Goal: Task Accomplishment & Management: Manage account settings

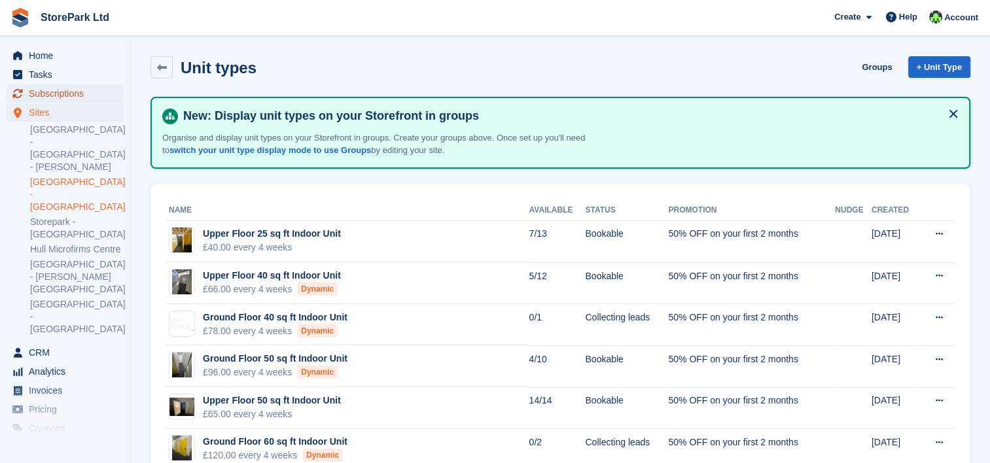
click at [71, 91] on span "Subscriptions" at bounding box center [68, 93] width 78 height 18
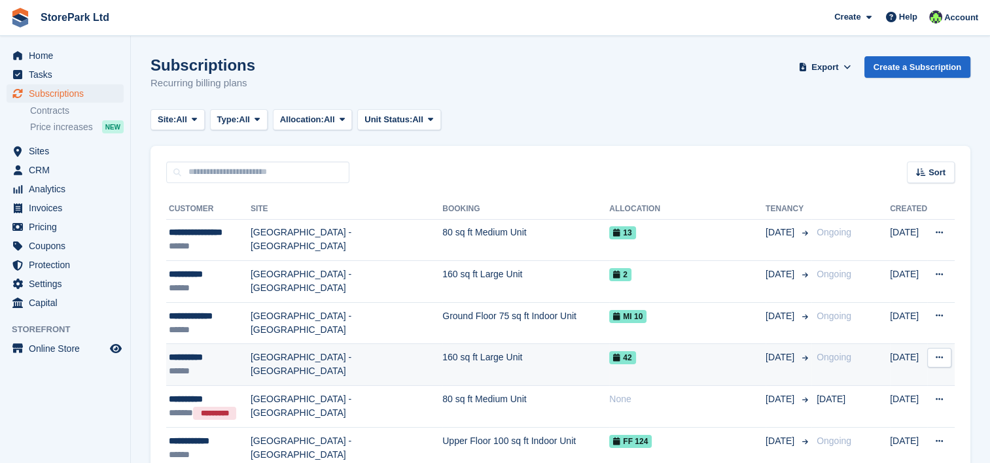
click at [230, 369] on div "******" at bounding box center [210, 371] width 82 height 14
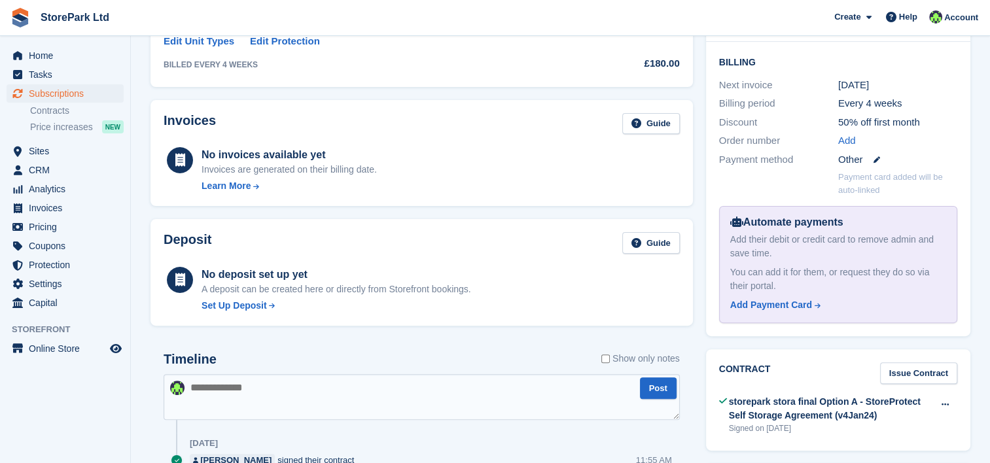
scroll to position [319, 0]
click at [238, 305] on div "Set Up Deposit" at bounding box center [233, 305] width 65 height 14
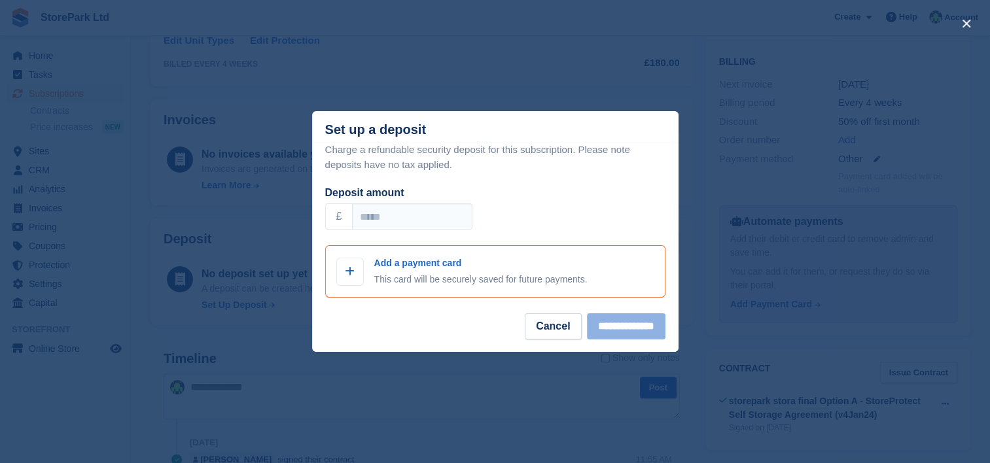
click at [424, 272] on div "Add a payment card This card will be securely saved for future payments." at bounding box center [480, 271] width 213 height 30
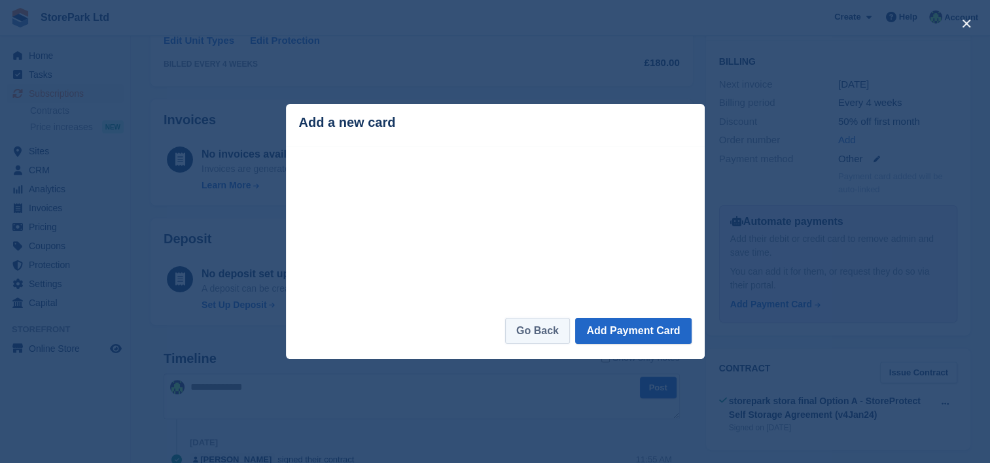
click at [568, 330] on link "Go Back" at bounding box center [537, 331] width 65 height 26
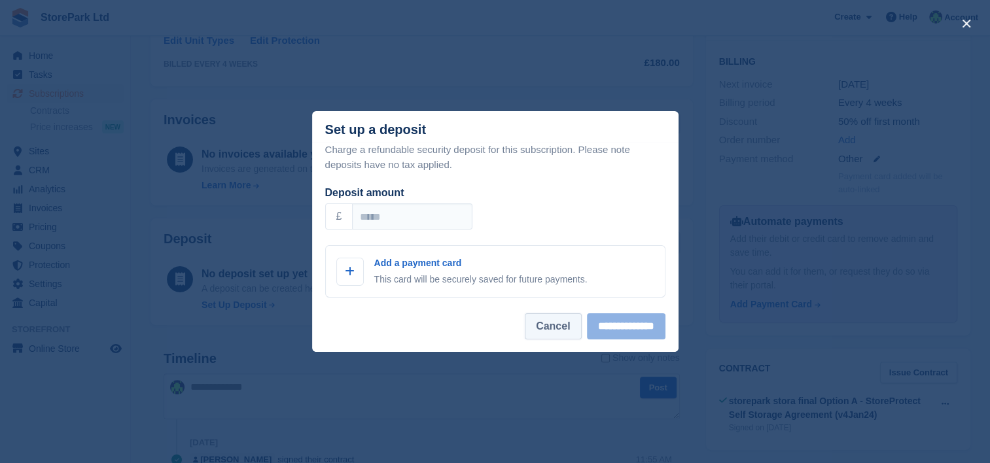
click at [525, 326] on button "Cancel" at bounding box center [553, 326] width 56 height 26
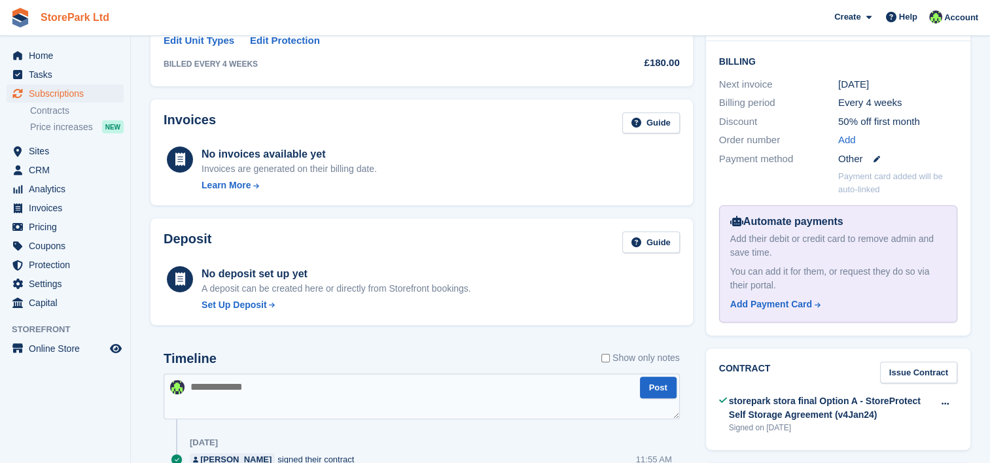
click at [67, 26] on link "StorePark Ltd" at bounding box center [74, 18] width 79 height 22
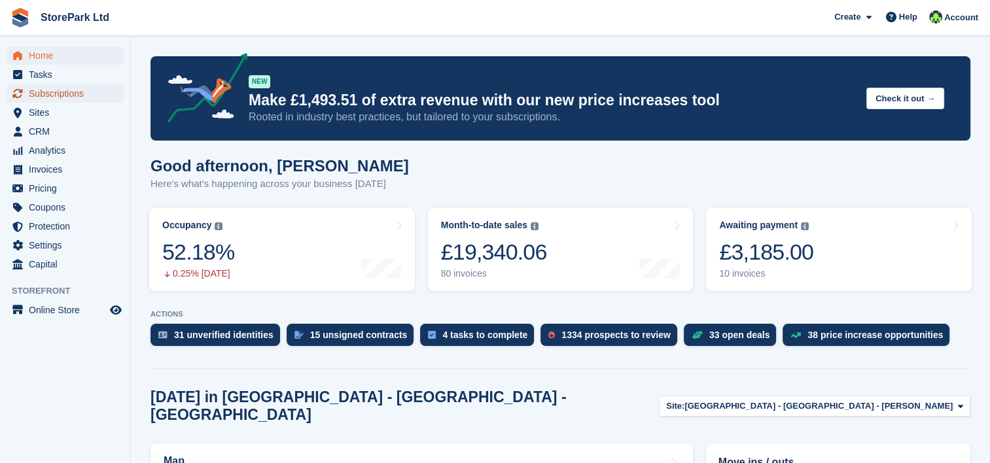
click at [65, 90] on span "Subscriptions" at bounding box center [68, 93] width 78 height 18
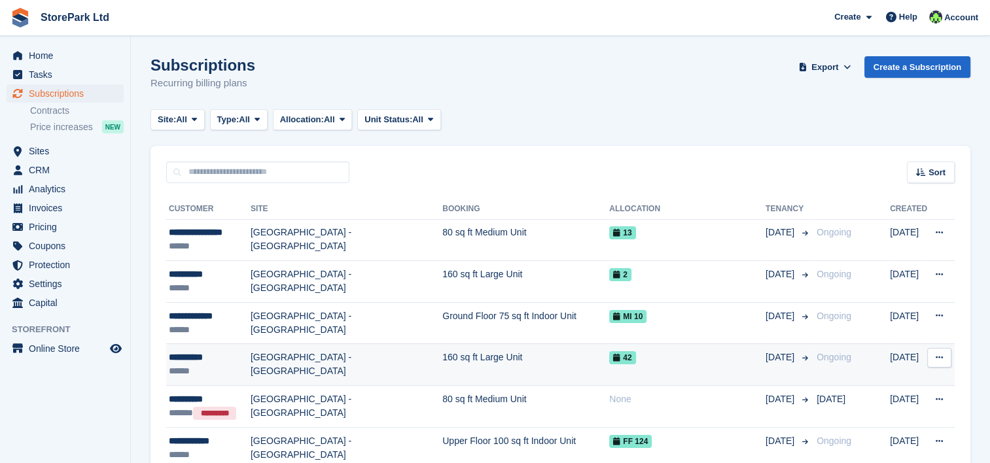
click at [208, 353] on div "**********" at bounding box center [210, 358] width 82 height 14
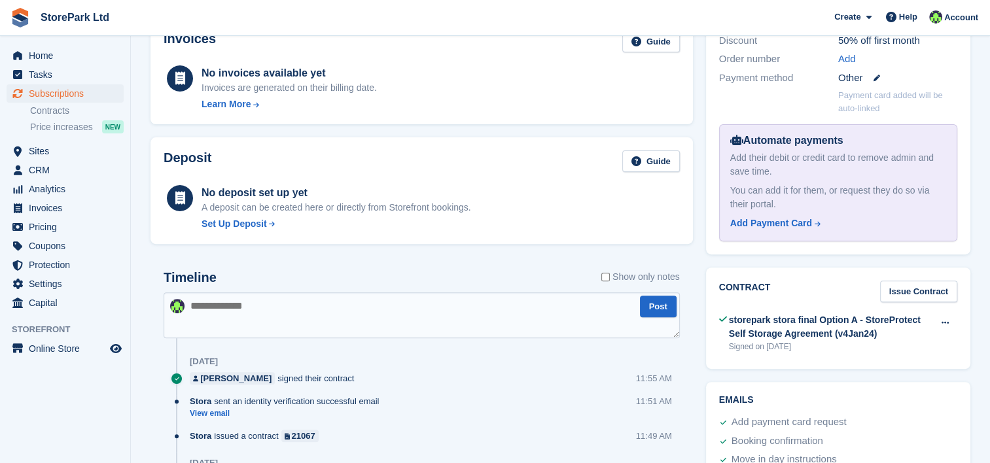
scroll to position [403, 0]
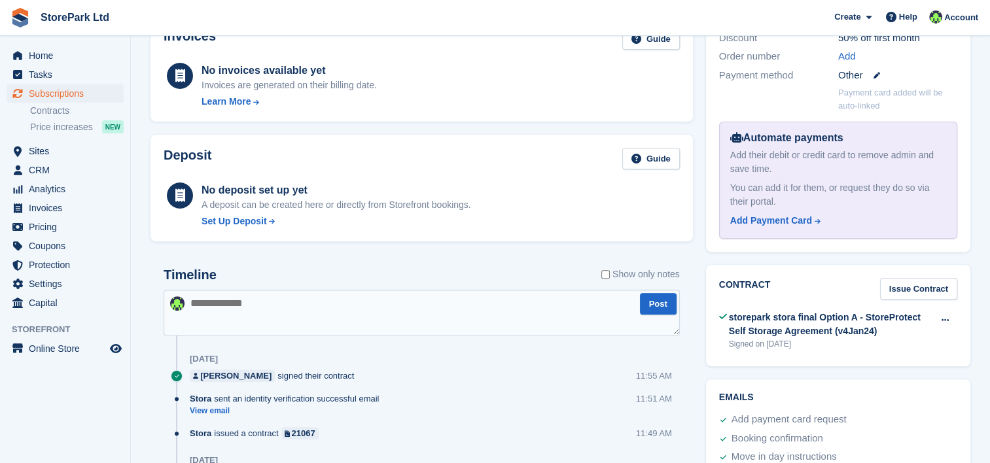
click at [244, 228] on div "Deposit Guide No deposit set up yet A deposit can be created here or directly f…" at bounding box center [421, 188] width 542 height 107
click at [240, 226] on div "Set Up Deposit" at bounding box center [233, 222] width 65 height 14
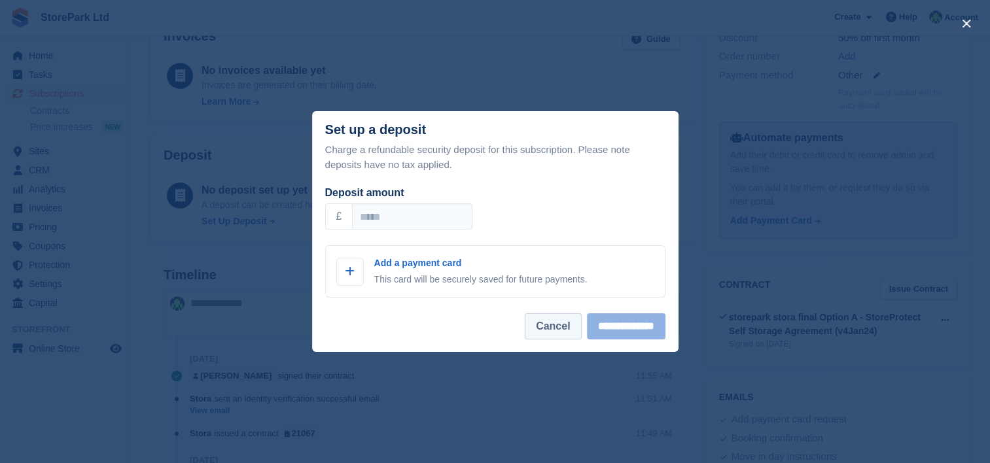
click at [548, 317] on button "Cancel" at bounding box center [553, 326] width 56 height 26
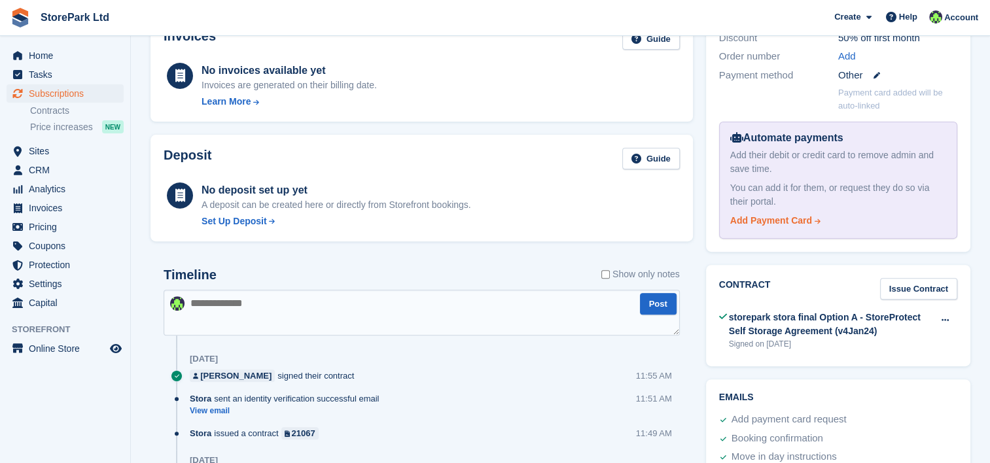
click at [781, 218] on div "Add Payment Card" at bounding box center [771, 221] width 82 height 14
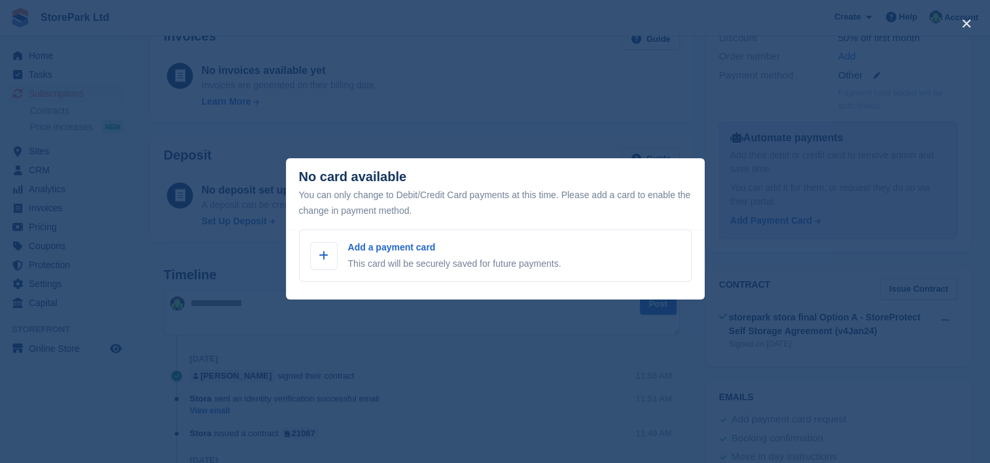
click at [706, 286] on div "close" at bounding box center [495, 231] width 990 height 463
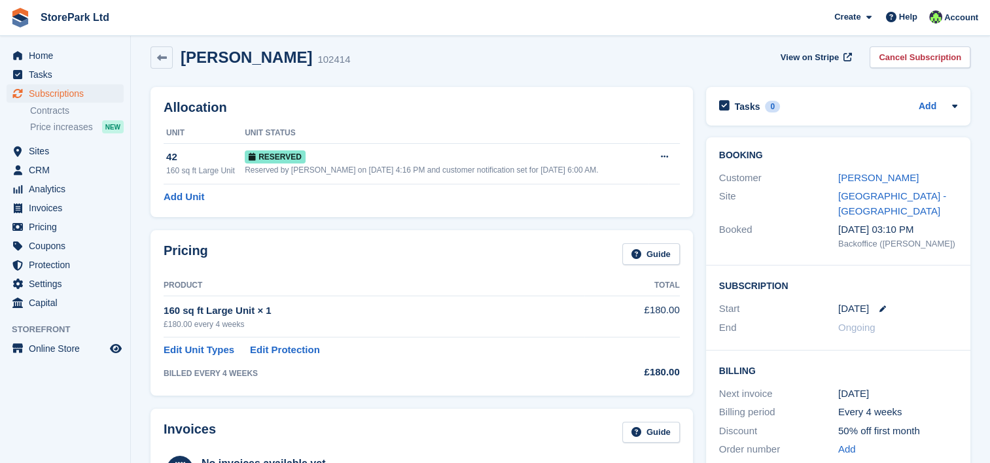
scroll to position [5, 0]
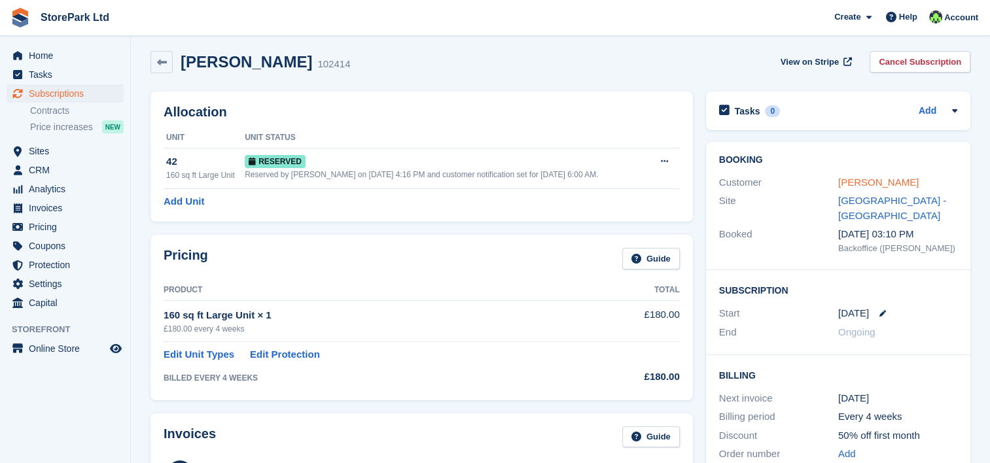
click at [876, 184] on link "[PERSON_NAME]" at bounding box center [878, 182] width 80 height 11
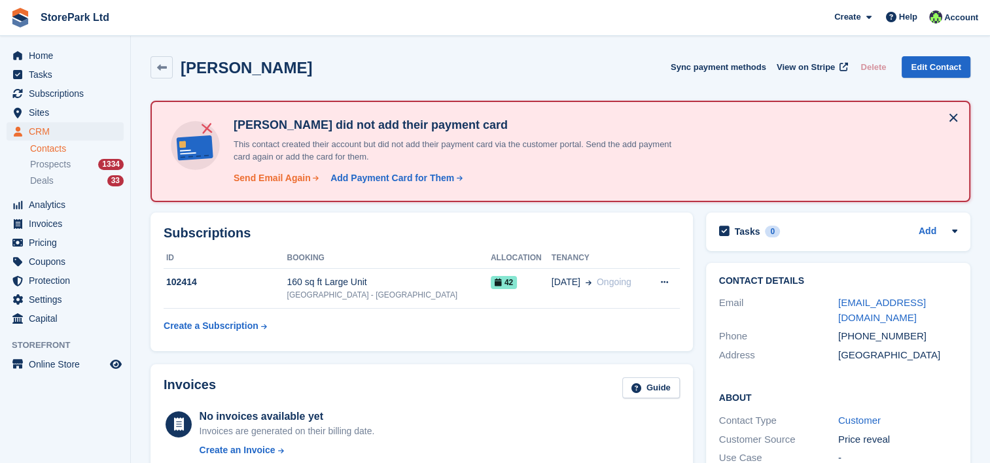
click at [283, 183] on div "Send Email Again" at bounding box center [271, 178] width 77 height 14
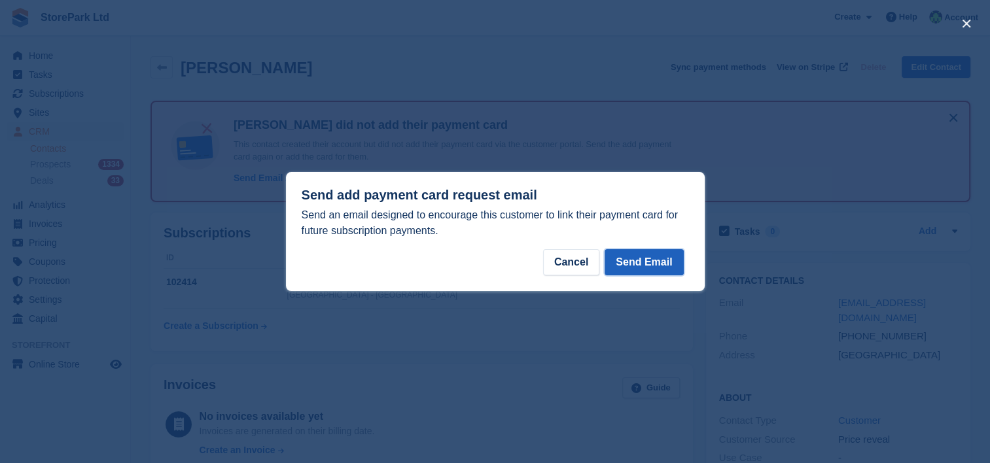
click at [674, 262] on button "Send Email" at bounding box center [643, 262] width 78 height 26
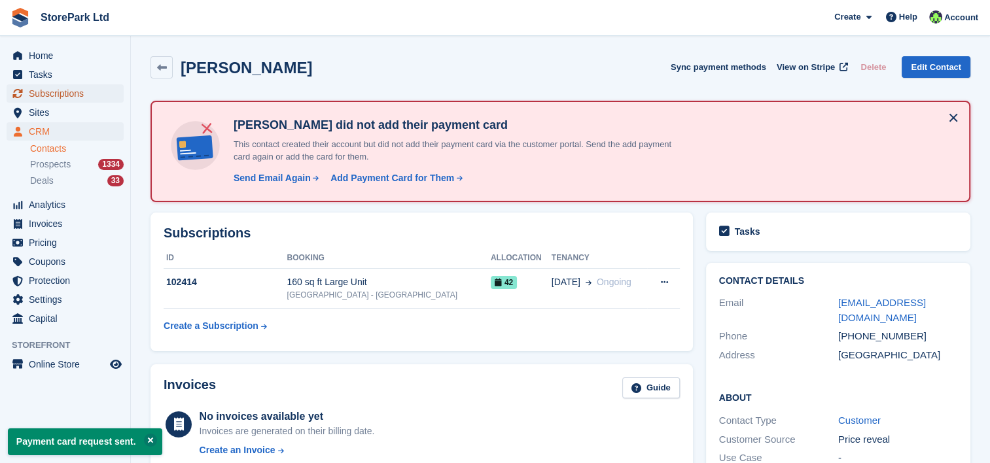
click at [63, 94] on span "Subscriptions" at bounding box center [68, 93] width 78 height 18
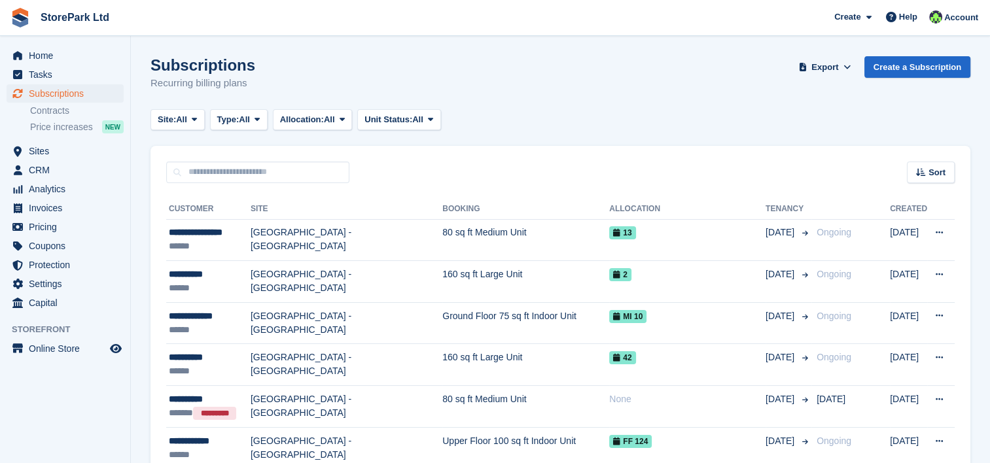
click at [720, 166] on div "Sort Sort by Customer name Date created Move in date Move out date Created (old…" at bounding box center [559, 164] width 819 height 37
click at [55, 174] on span "CRM" at bounding box center [68, 170] width 78 height 18
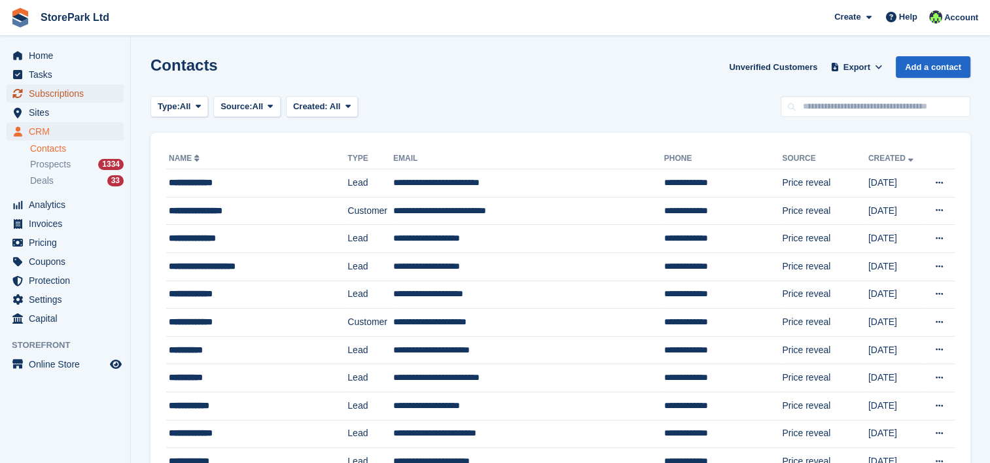
click at [61, 86] on span "Subscriptions" at bounding box center [68, 93] width 78 height 18
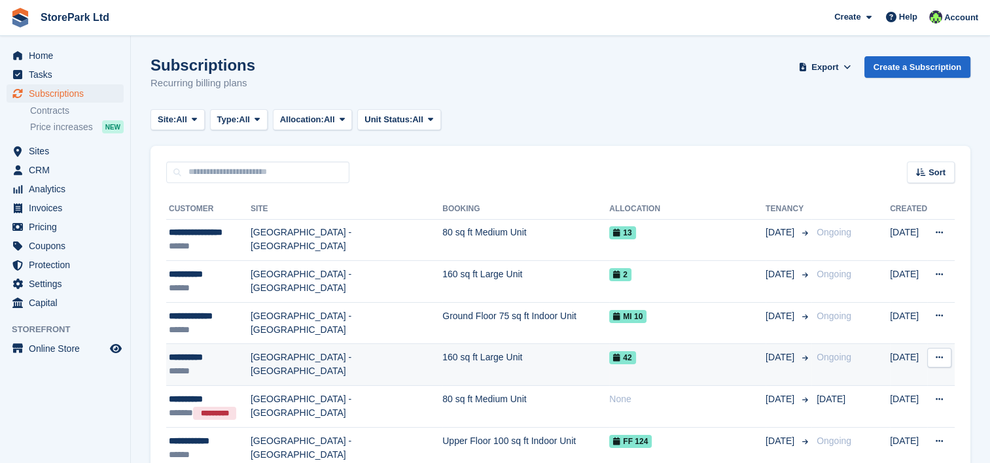
click at [213, 362] on div "**********" at bounding box center [210, 358] width 82 height 14
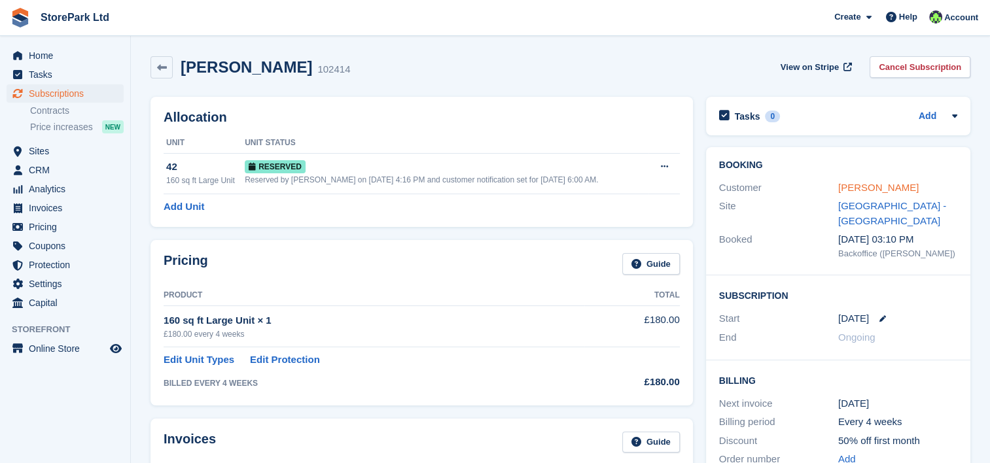
click at [882, 182] on link "[PERSON_NAME]" at bounding box center [878, 187] width 80 height 11
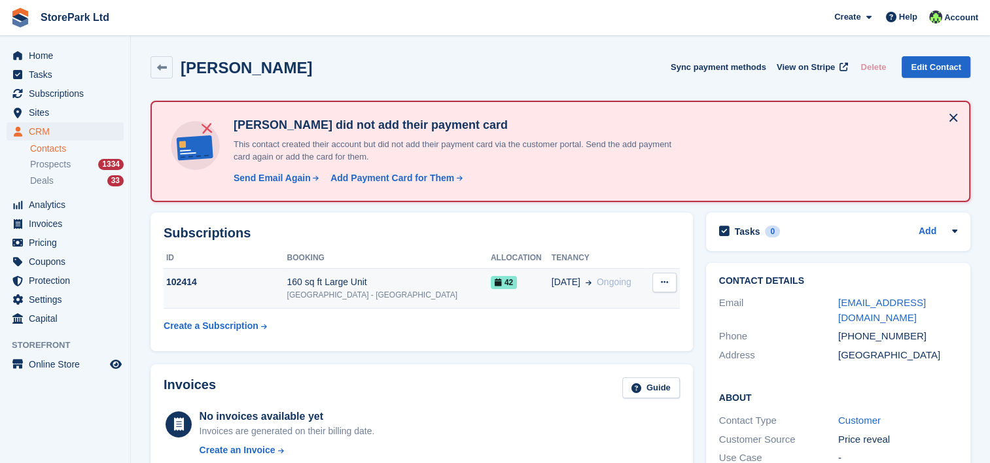
click at [286, 294] on td "102414" at bounding box center [225, 289] width 123 height 40
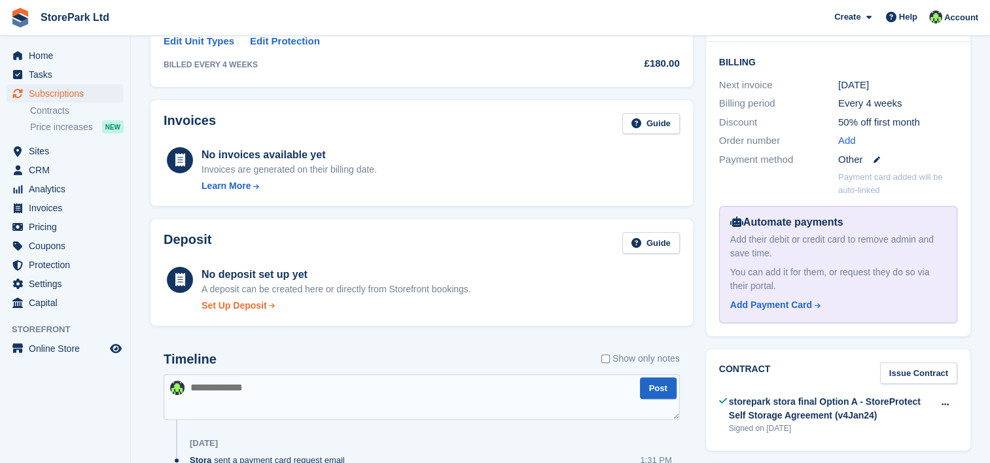
scroll to position [319, 0]
click at [247, 298] on div "Set Up Deposit" at bounding box center [233, 305] width 65 height 14
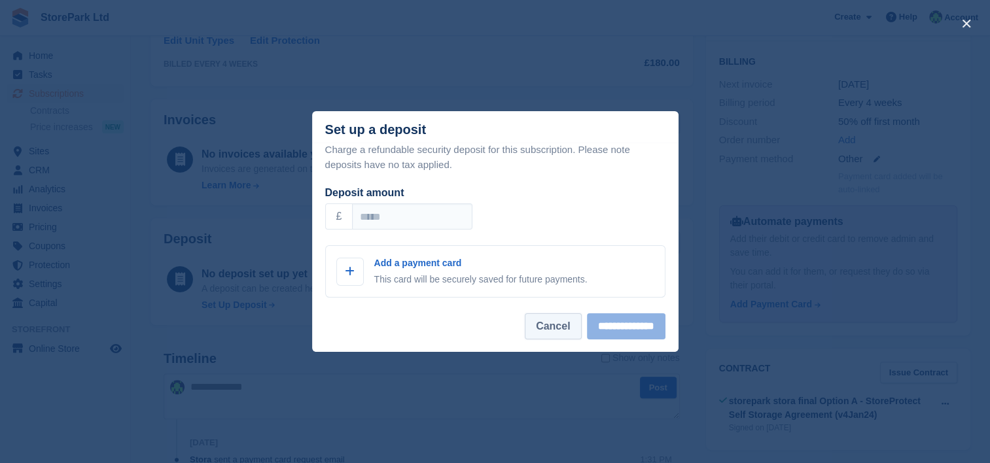
click at [534, 339] on button "Cancel" at bounding box center [553, 326] width 56 height 26
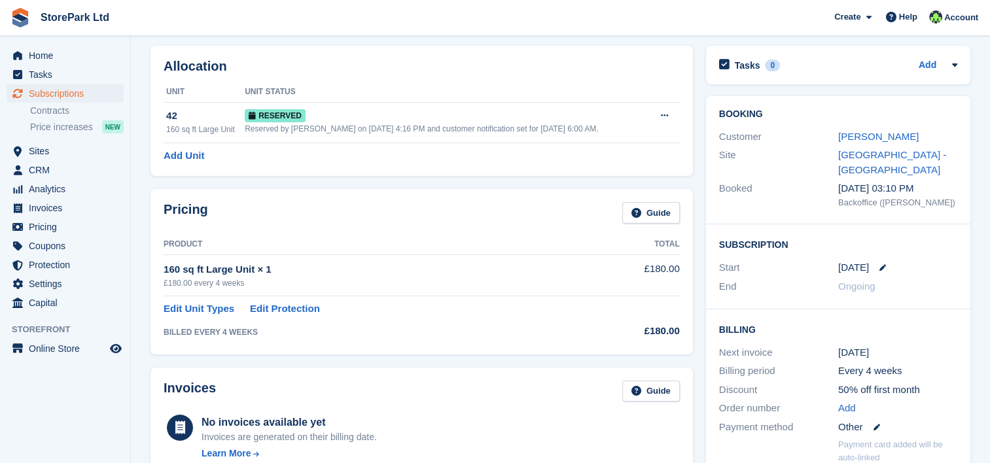
scroll to position [0, 0]
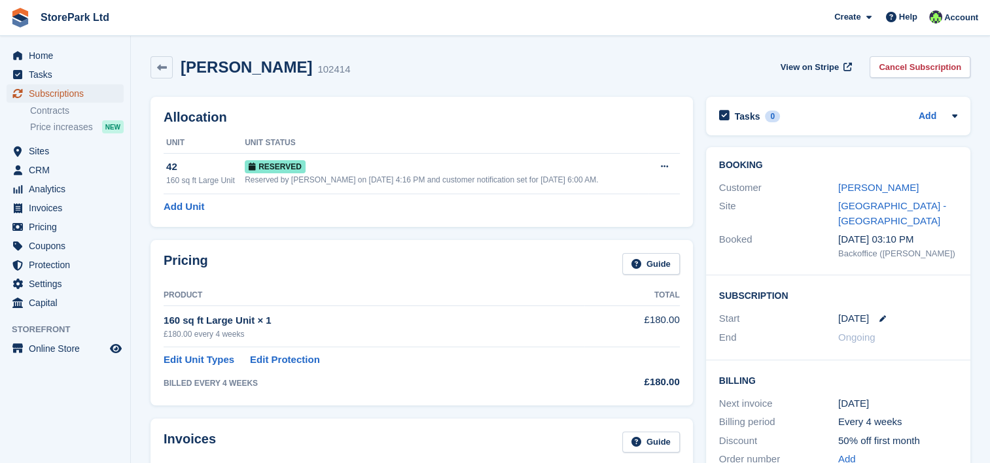
click at [47, 84] on span "Subscriptions" at bounding box center [68, 93] width 78 height 18
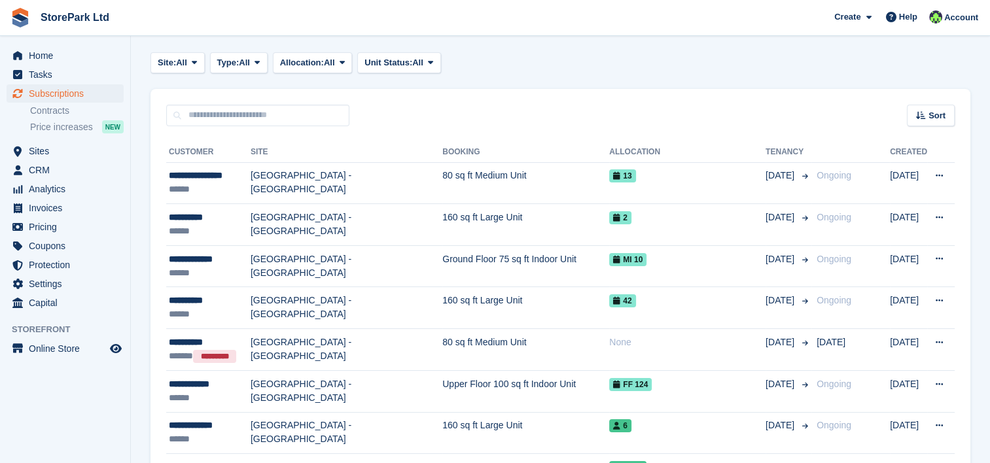
scroll to position [58, 0]
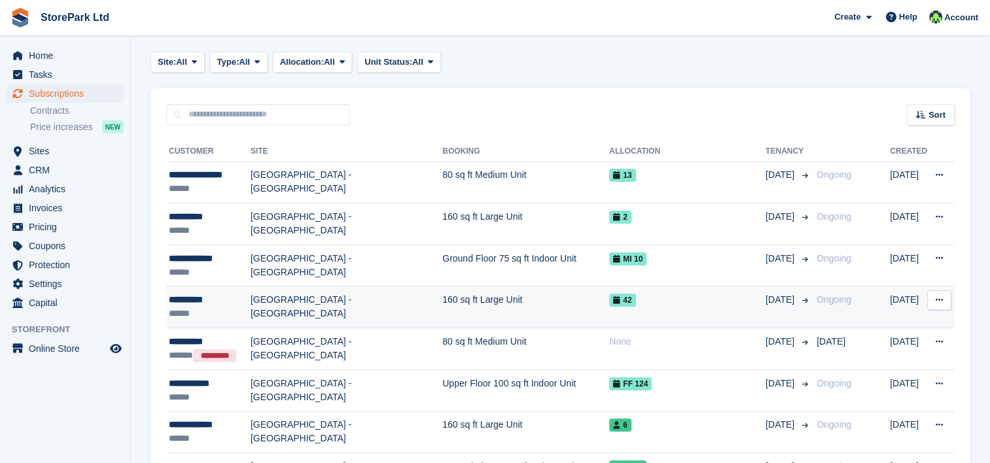
click at [184, 296] on div "**********" at bounding box center [210, 300] width 82 height 14
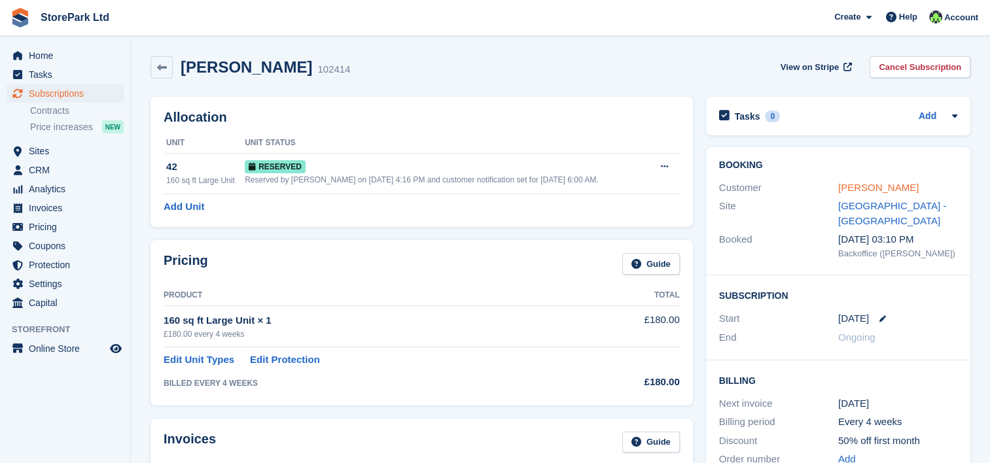
click at [853, 186] on link "[PERSON_NAME]" at bounding box center [878, 187] width 80 height 11
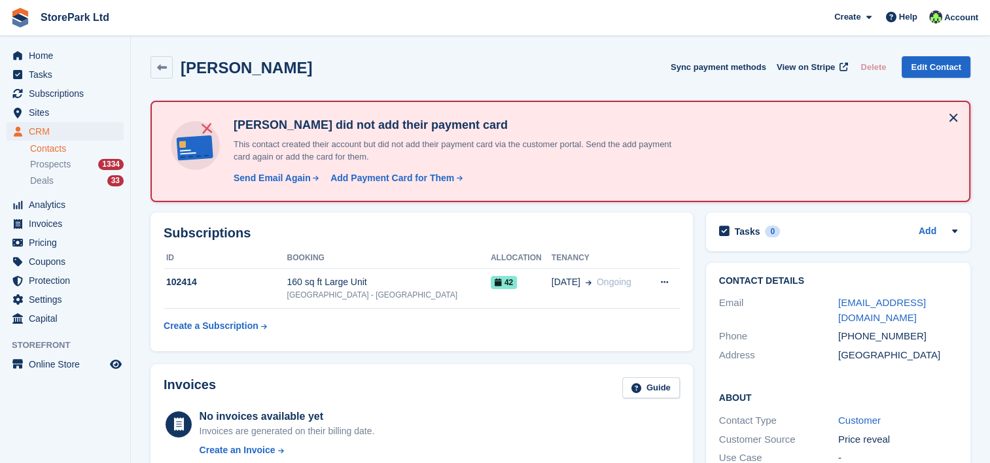
scroll to position [20, 0]
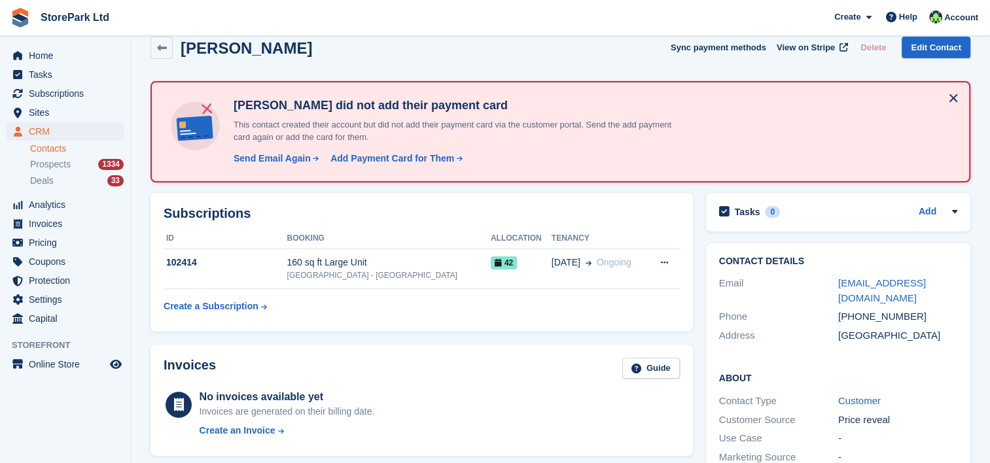
click at [310, 279] on div "[GEOGRAPHIC_DATA] - [GEOGRAPHIC_DATA]" at bounding box center [387, 275] width 203 height 12
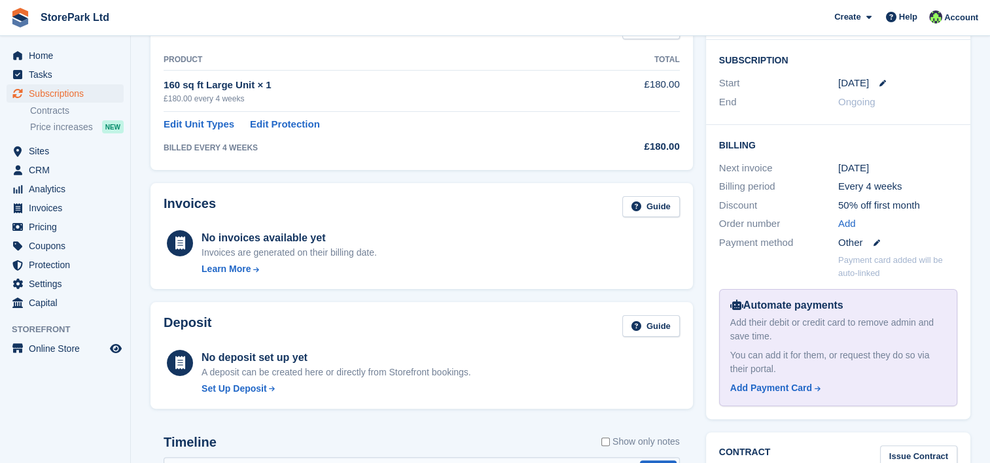
scroll to position [237, 0]
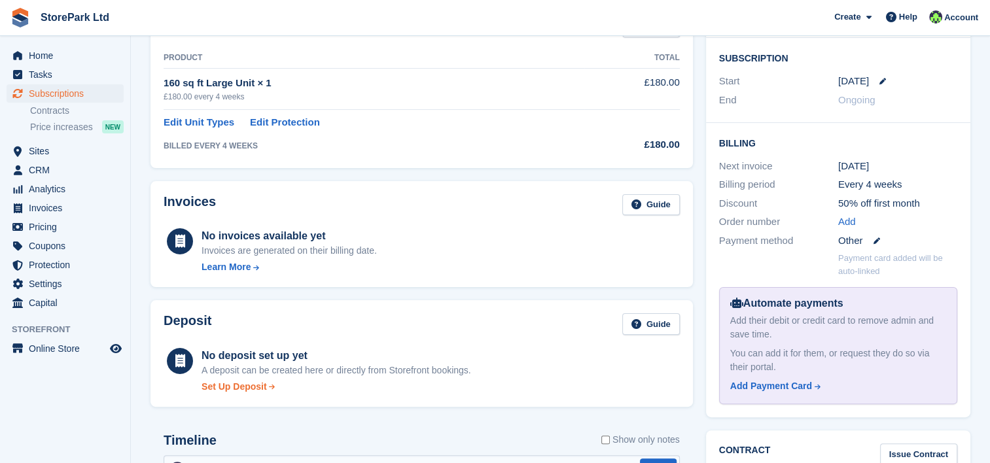
click at [262, 382] on div "Set Up Deposit" at bounding box center [233, 387] width 65 height 14
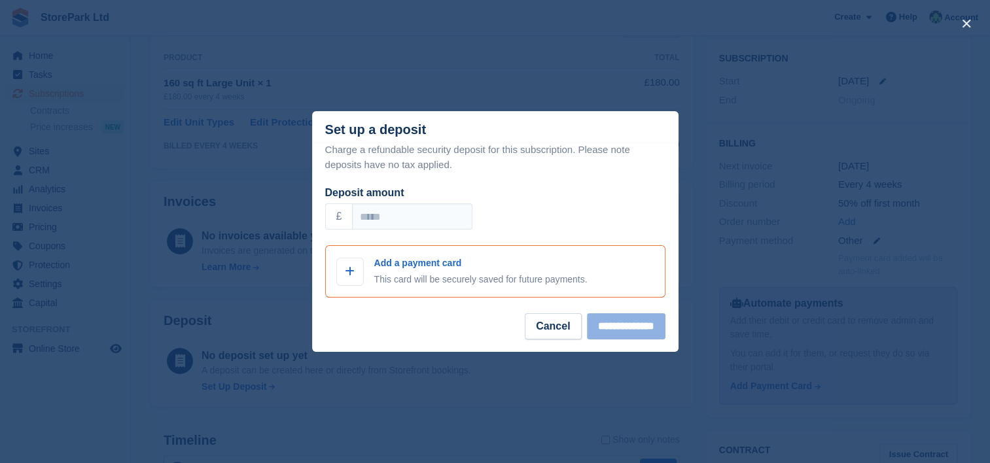
click at [437, 283] on p "This card will be securely saved for future payments." at bounding box center [480, 280] width 213 height 14
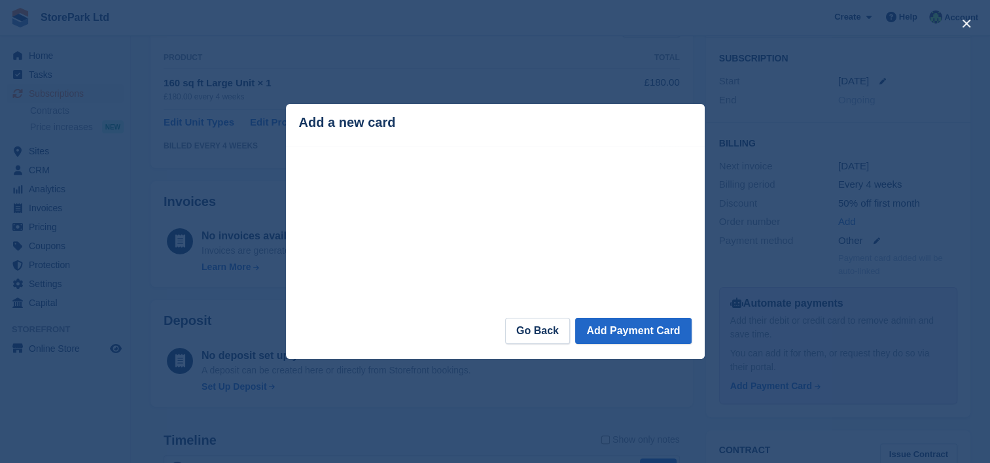
click at [615, 398] on div "close" at bounding box center [495, 231] width 990 height 463
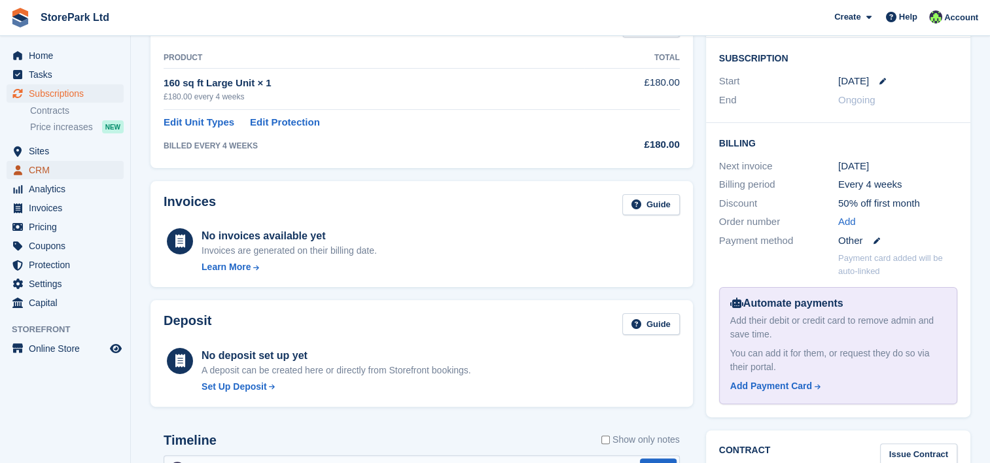
click at [54, 176] on span "CRM" at bounding box center [68, 170] width 78 height 18
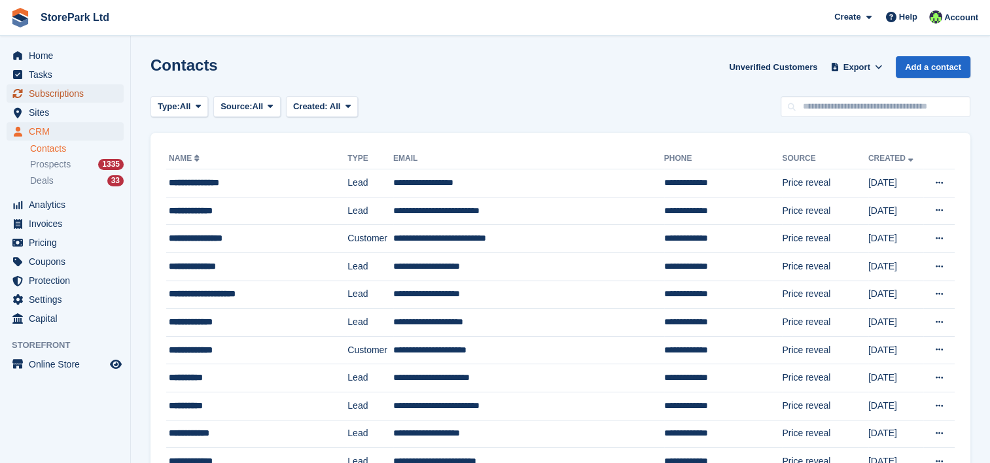
click at [55, 102] on span "Subscriptions" at bounding box center [68, 93] width 78 height 18
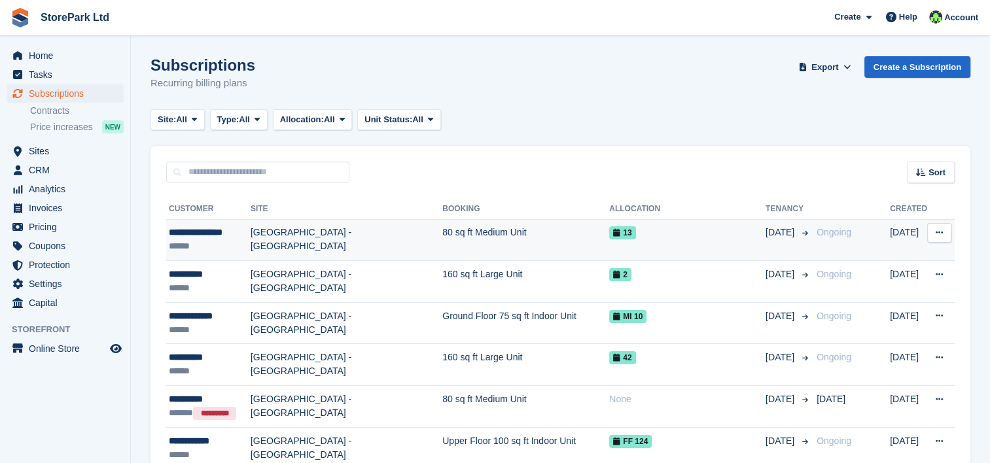
click at [220, 241] on div "******" at bounding box center [210, 246] width 82 height 14
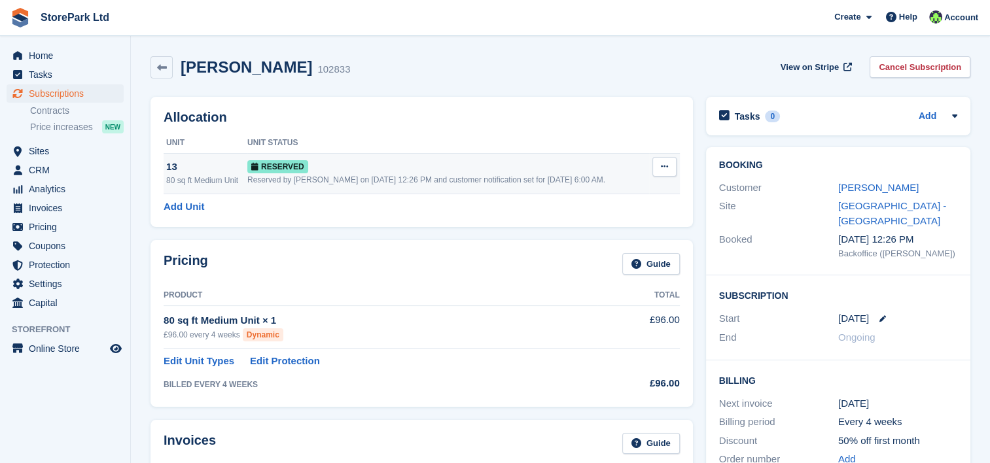
click at [664, 172] on button at bounding box center [664, 167] width 24 height 20
click at [882, 320] on icon at bounding box center [882, 318] width 7 height 7
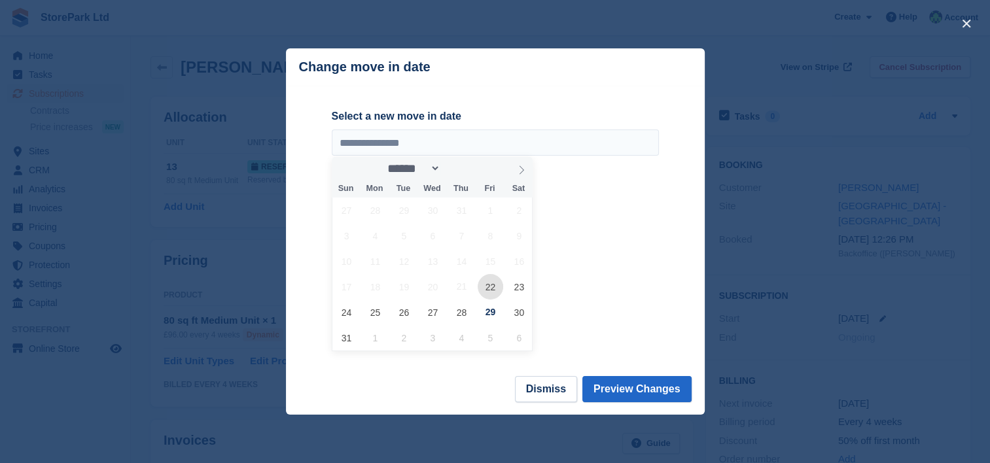
click at [489, 286] on span "22" at bounding box center [490, 287] width 26 height 26
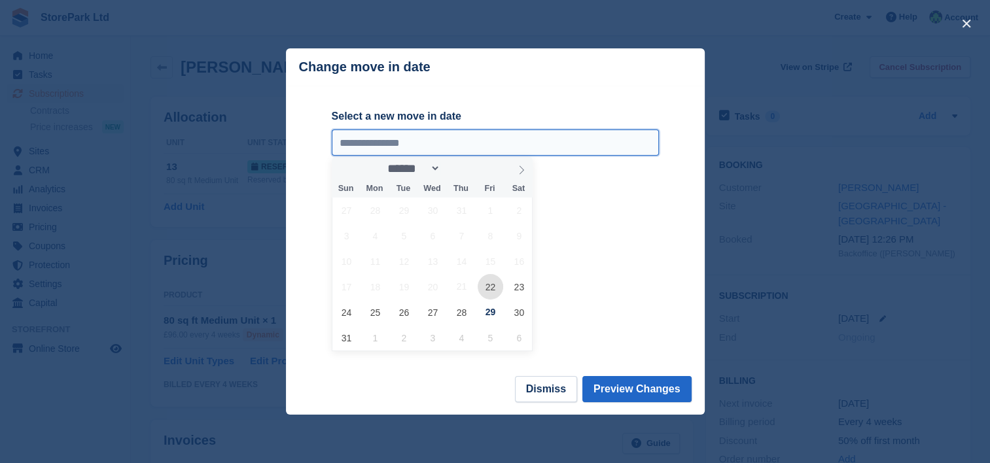
type input "**********"
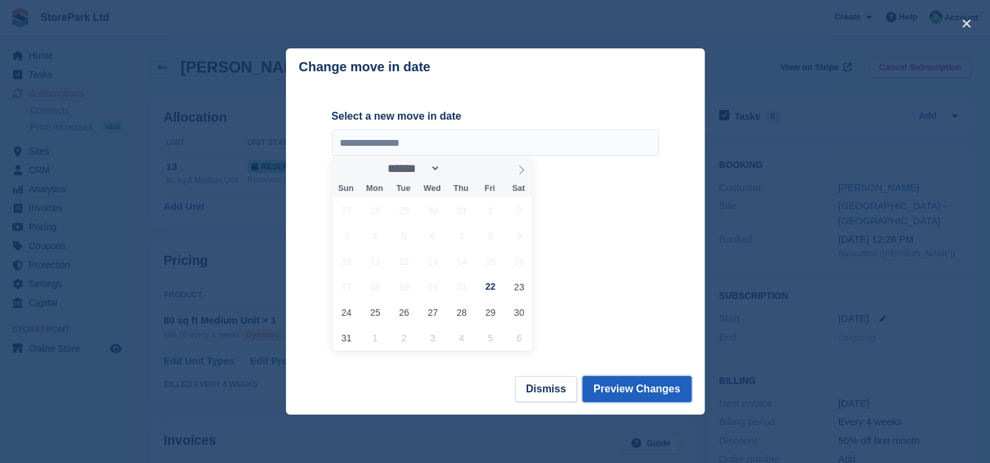
click at [630, 382] on button "Preview Changes" at bounding box center [636, 389] width 109 height 26
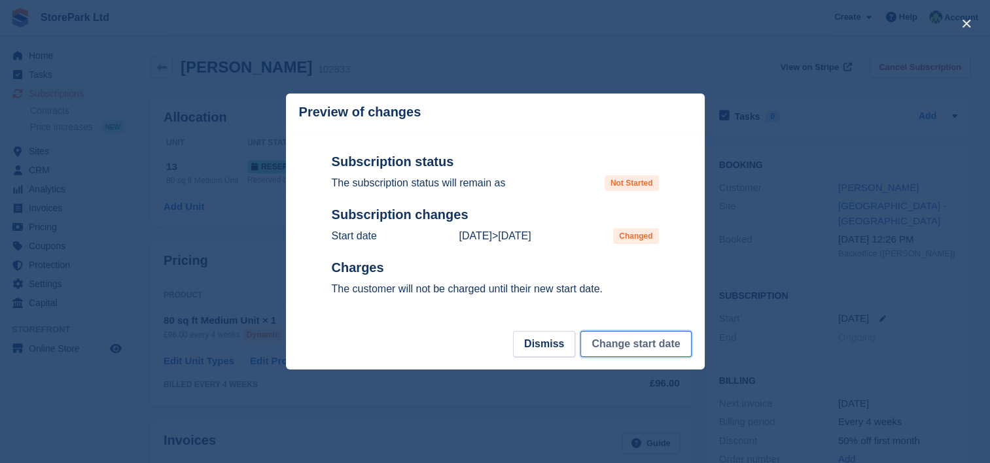
click at [636, 337] on button "Change start date" at bounding box center [635, 344] width 111 height 26
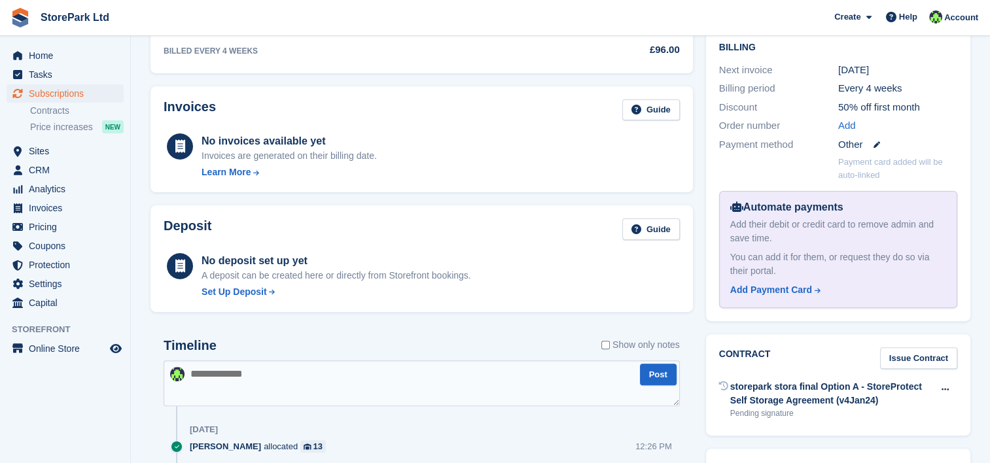
scroll to position [332, 0]
click at [304, 296] on div "Set Up Deposit" at bounding box center [335, 293] width 269 height 14
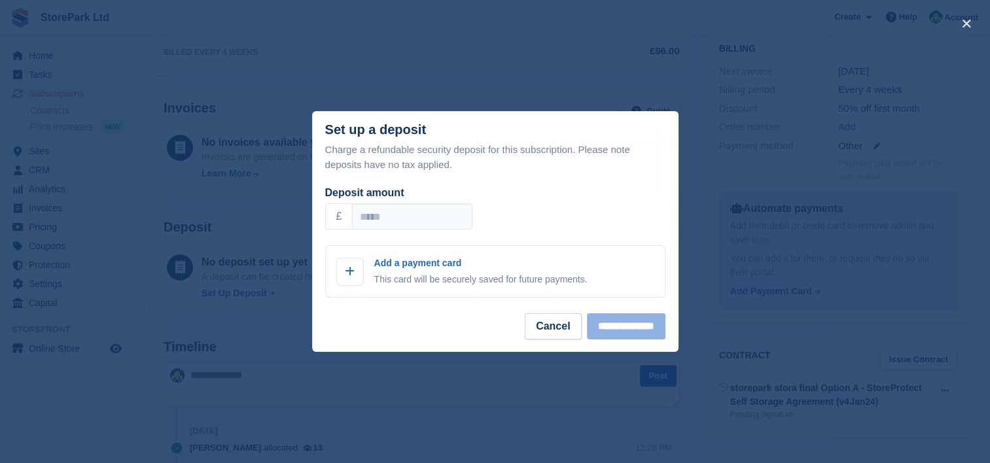
click at [567, 326] on footer "**********" at bounding box center [495, 332] width 366 height 39
click at [547, 332] on button "Cancel" at bounding box center [553, 326] width 56 height 26
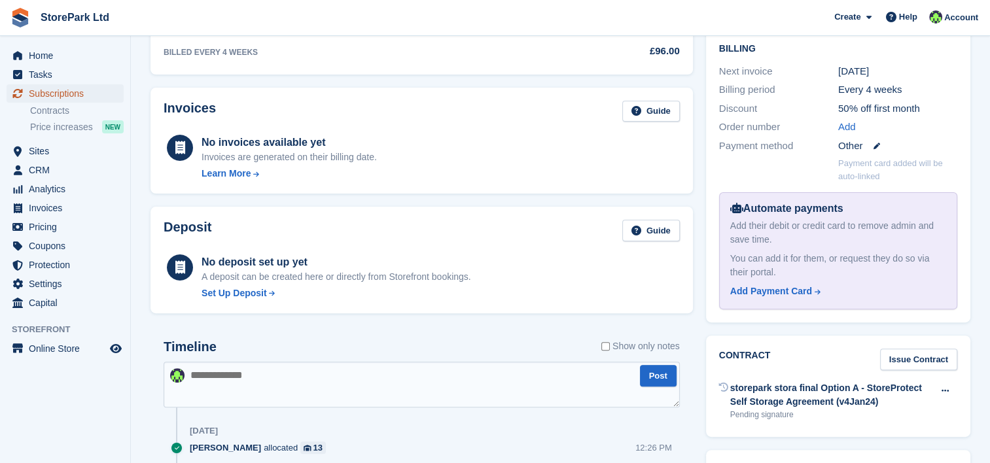
click at [47, 102] on span "Subscriptions" at bounding box center [68, 93] width 78 height 18
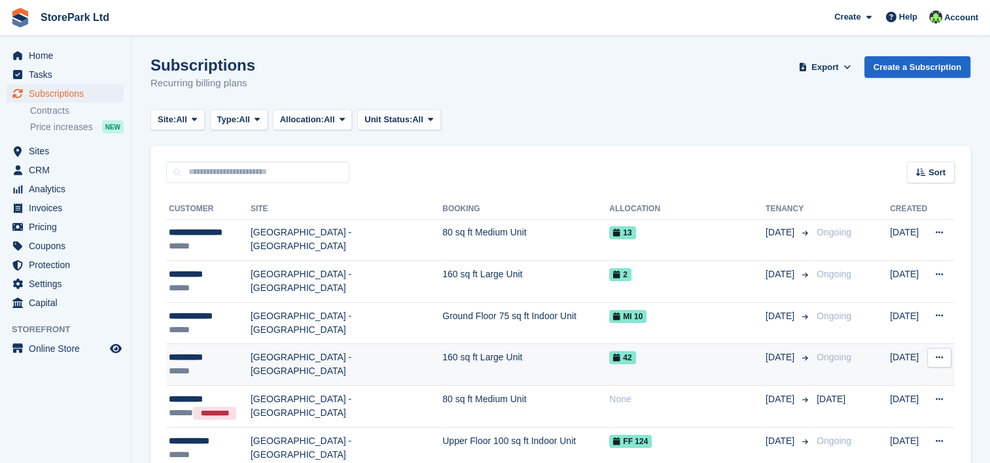
click at [262, 345] on td "[GEOGRAPHIC_DATA] - [GEOGRAPHIC_DATA]" at bounding box center [346, 365] width 192 height 42
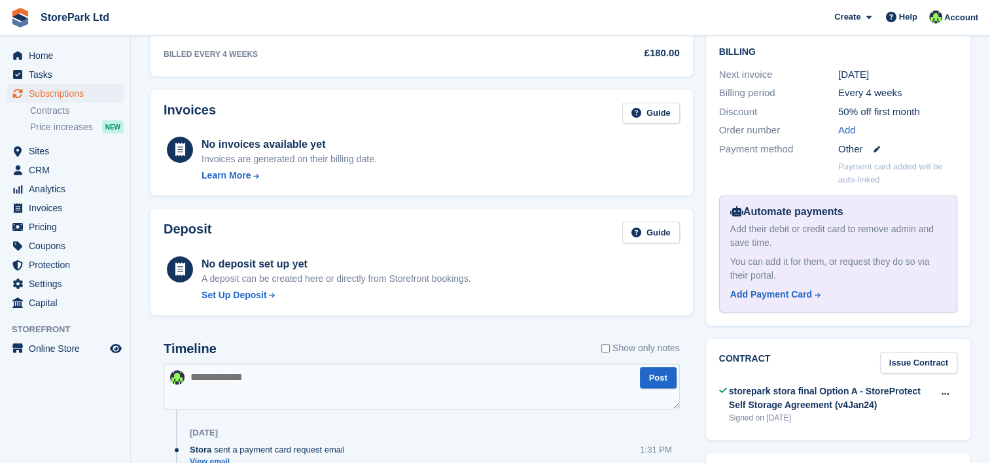
scroll to position [346, 0]
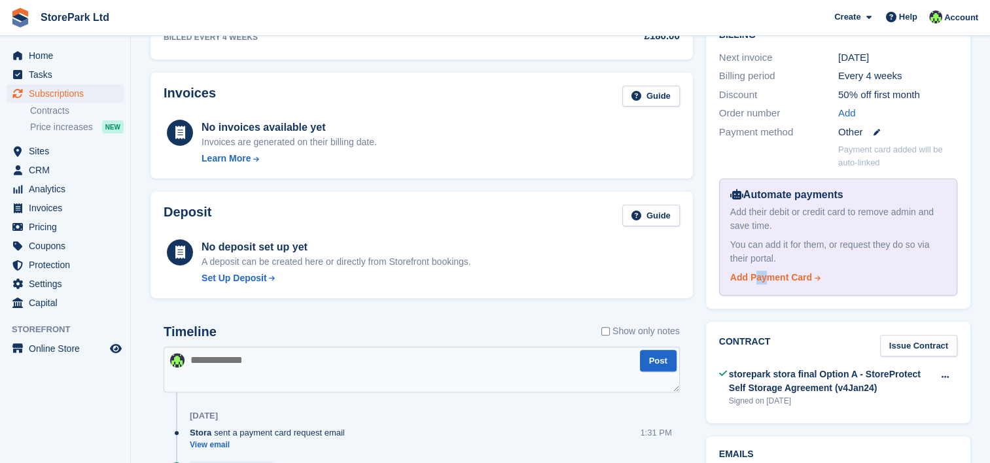
drag, startPoint x: 767, startPoint y: 287, endPoint x: 755, endPoint y: 280, distance: 13.8
click at [755, 280] on div "Automate payments Add their debit or credit card to remove admin and save time.…" at bounding box center [838, 237] width 238 height 117
click at [755, 280] on div "Add Payment Card" at bounding box center [771, 278] width 82 height 14
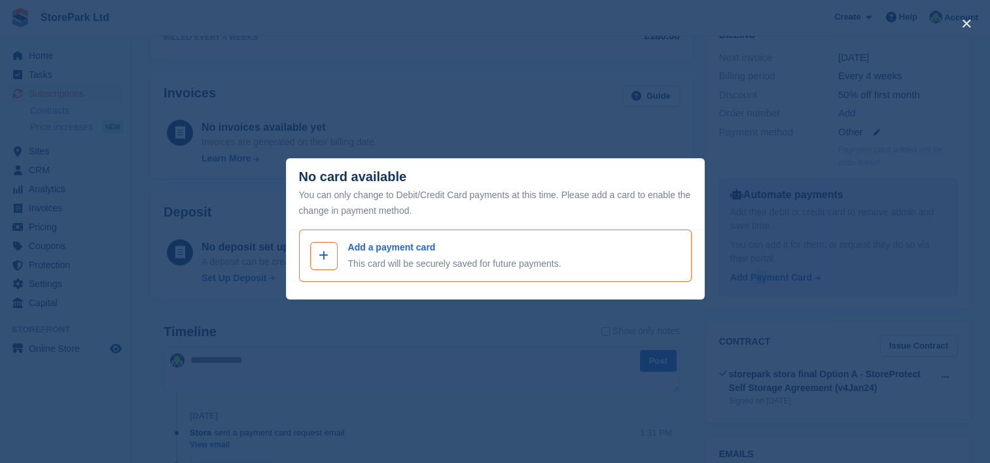
click at [329, 252] on span at bounding box center [324, 256] width 16 height 16
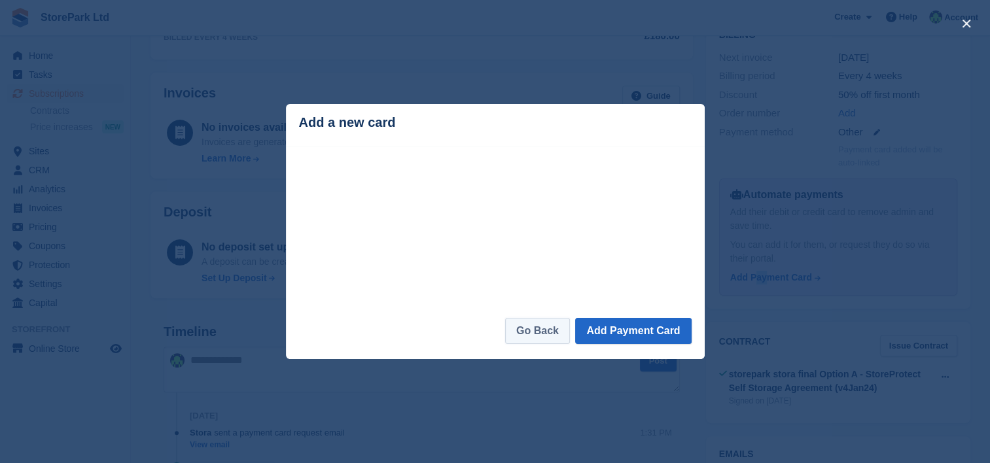
click at [534, 334] on link "Go Back" at bounding box center [537, 331] width 65 height 26
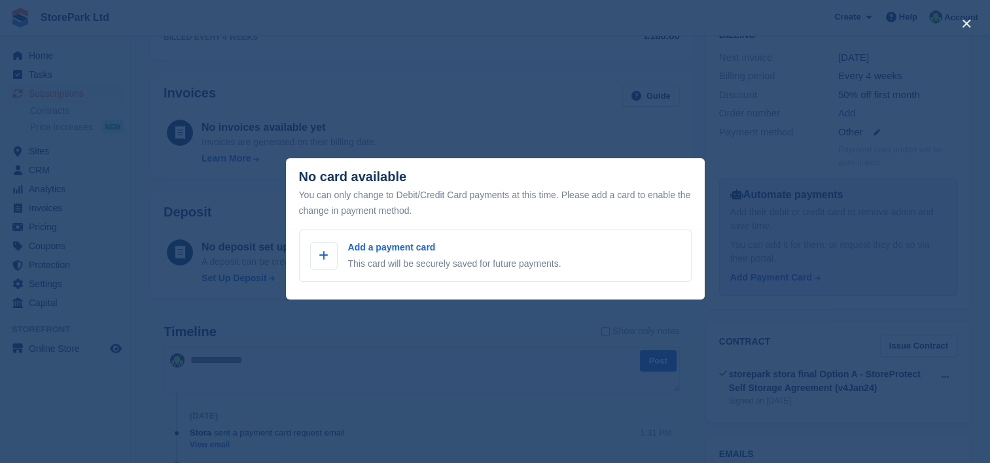
click at [371, 328] on div "close" at bounding box center [495, 231] width 990 height 463
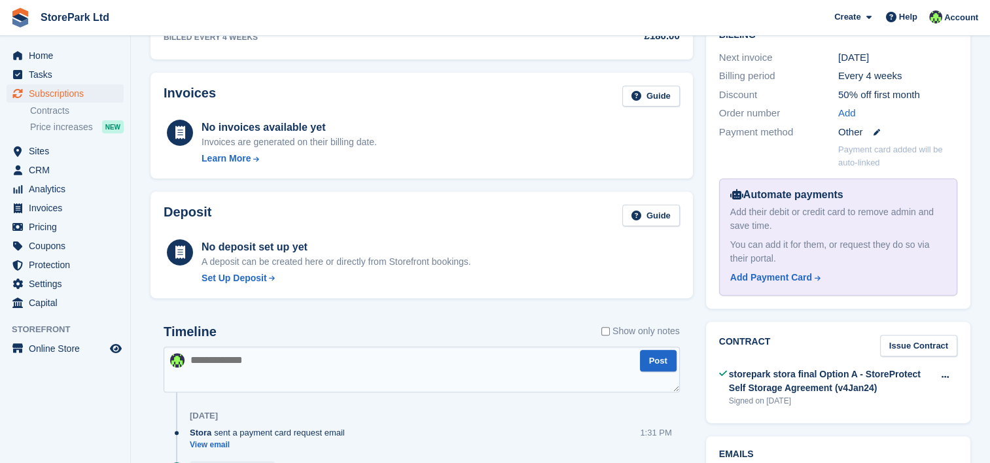
click at [371, 328] on div "Timeline Show only notes" at bounding box center [422, 335] width 516 height 23
click at [250, 281] on div "Set Up Deposit" at bounding box center [233, 278] width 65 height 14
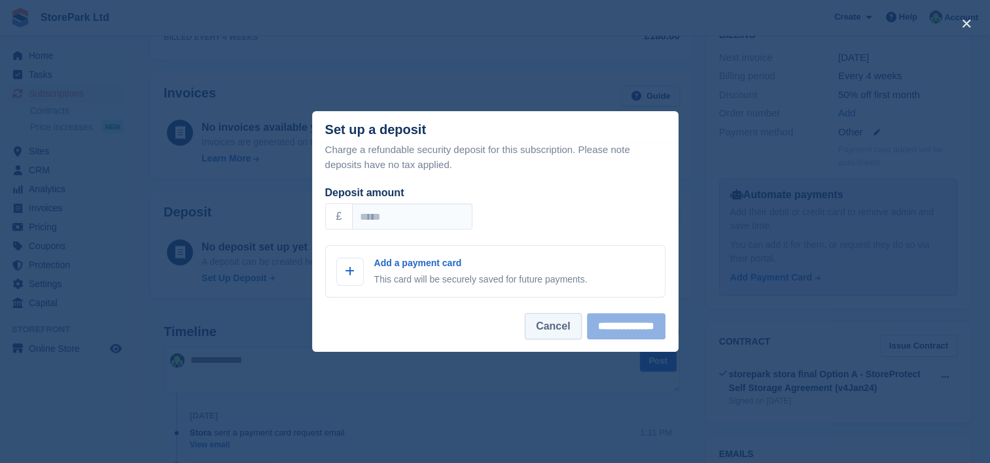
click at [548, 324] on button "Cancel" at bounding box center [553, 326] width 56 height 26
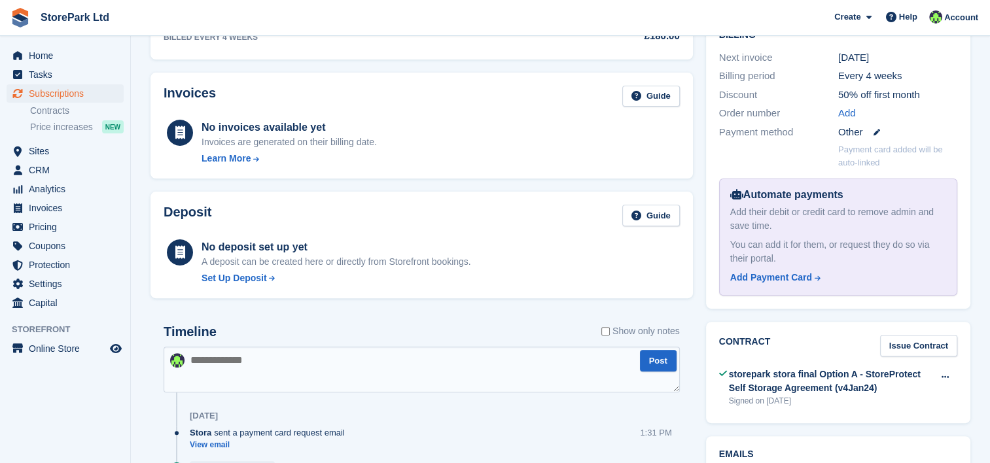
scroll to position [0, 0]
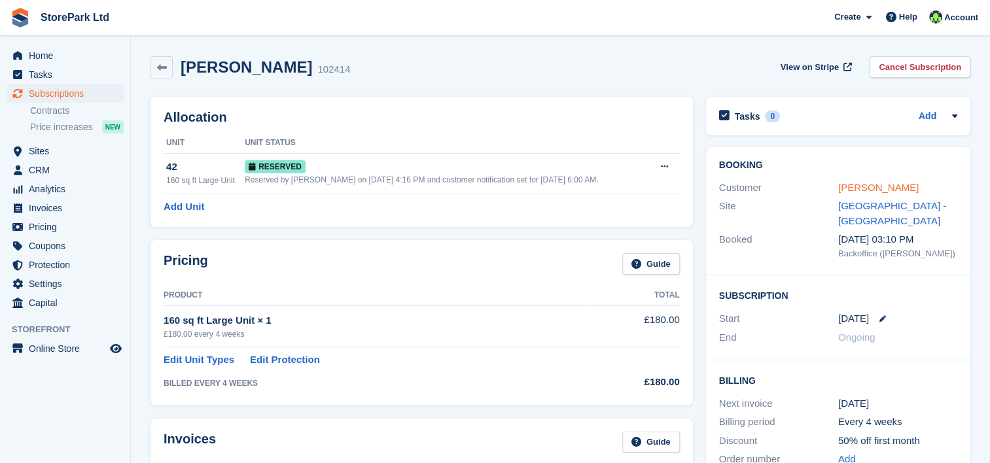
click at [876, 188] on link "Joth Baron" at bounding box center [878, 187] width 80 height 11
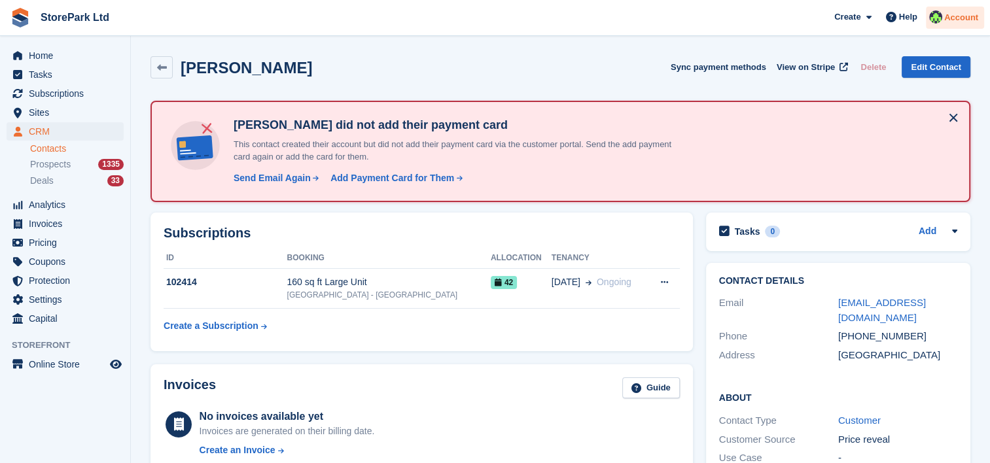
click at [947, 24] on div "Account" at bounding box center [954, 18] width 58 height 23
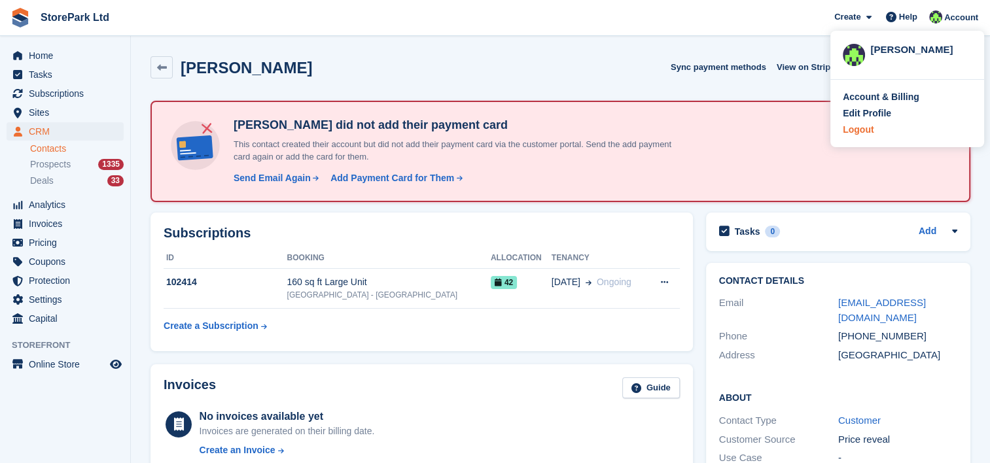
click at [842, 128] on div "Logout" at bounding box center [857, 130] width 31 height 14
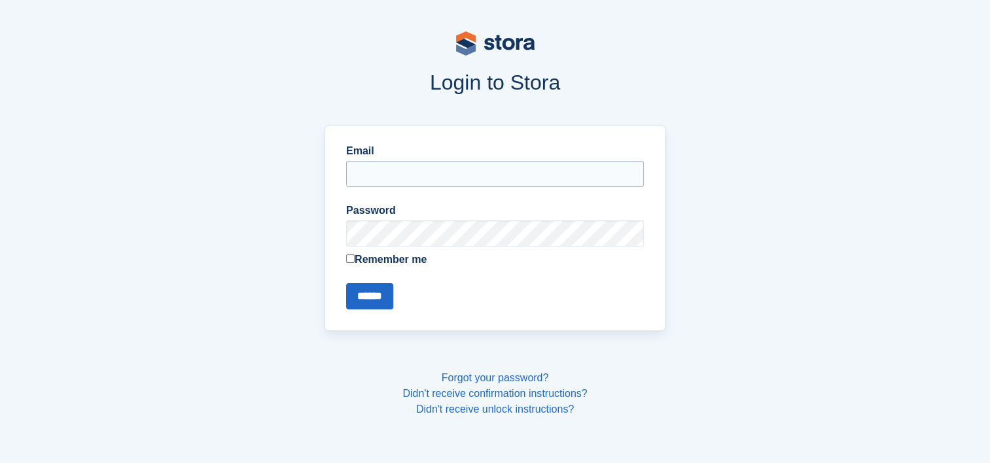
type input "**********"
click at [366, 301] on input "******" at bounding box center [369, 296] width 47 height 26
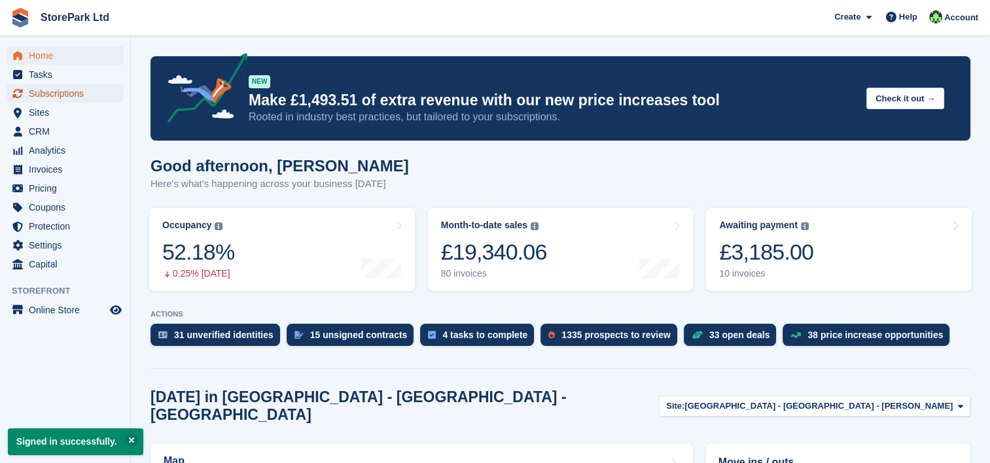
click at [58, 84] on span "Subscriptions" at bounding box center [68, 93] width 78 height 18
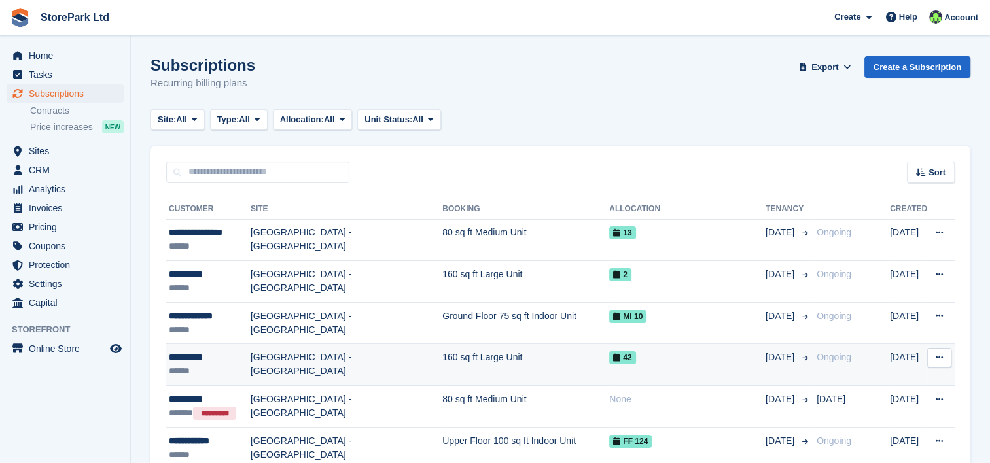
click at [230, 366] on div "******" at bounding box center [210, 371] width 82 height 14
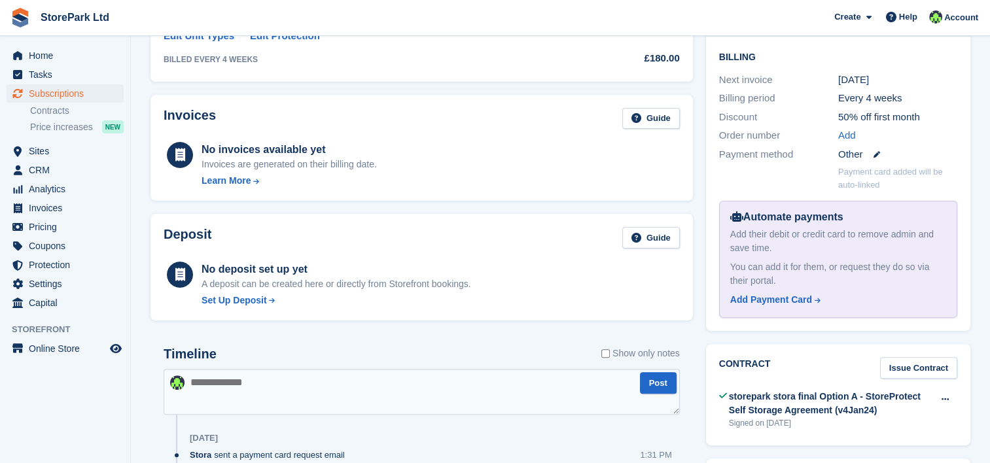
scroll to position [345, 0]
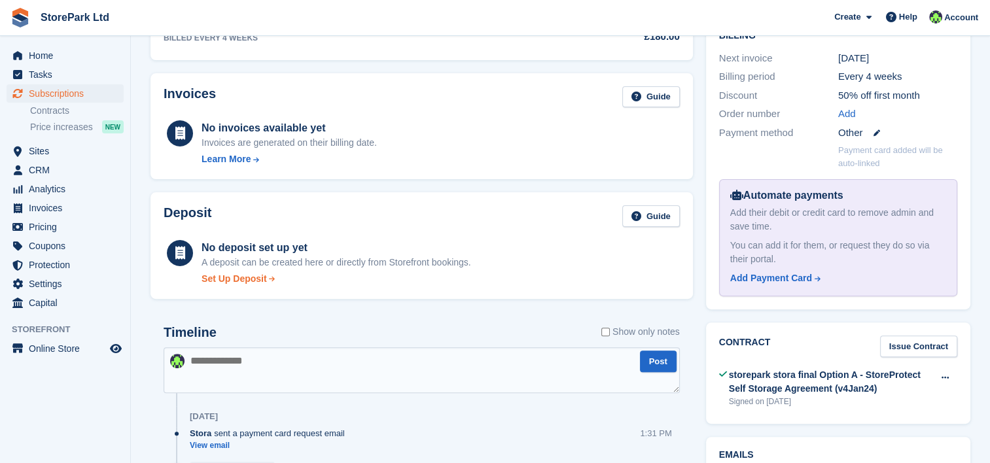
click at [254, 281] on div "Set Up Deposit" at bounding box center [233, 279] width 65 height 14
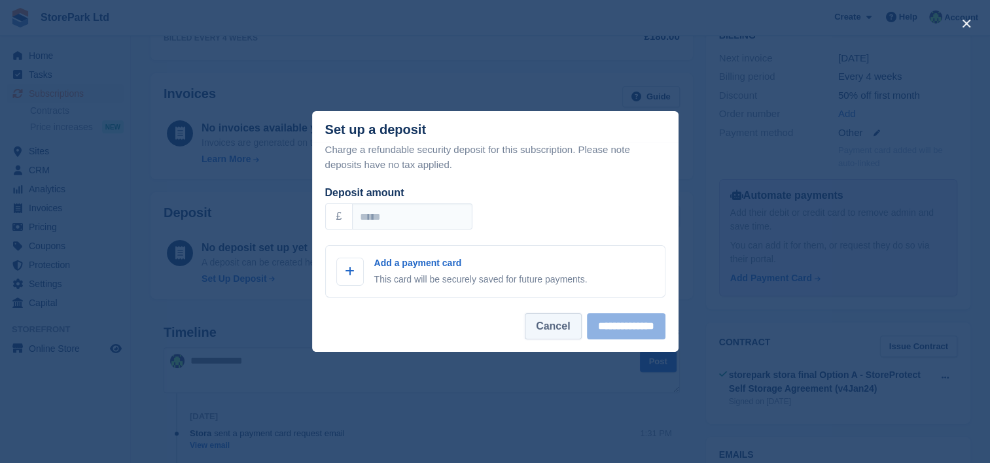
click at [525, 326] on button "Cancel" at bounding box center [553, 326] width 56 height 26
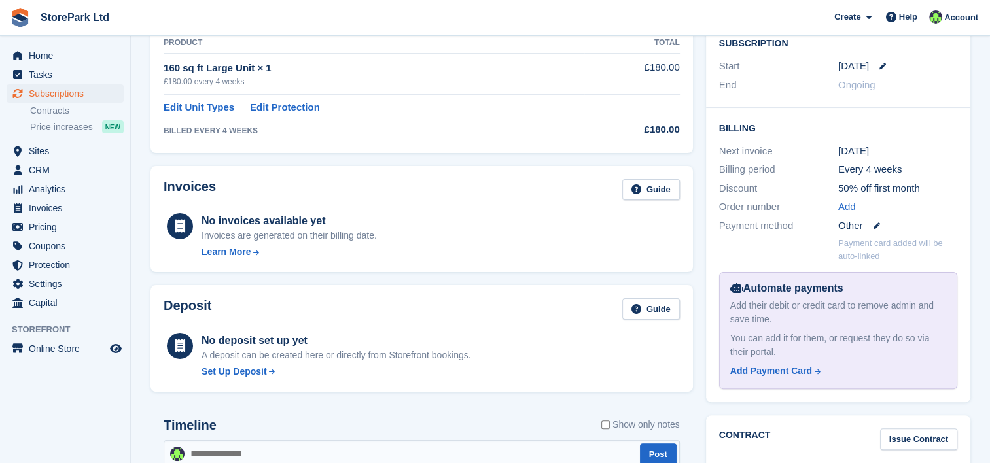
scroll to position [253, 0]
click at [877, 224] on icon at bounding box center [875, 225] width 7 height 7
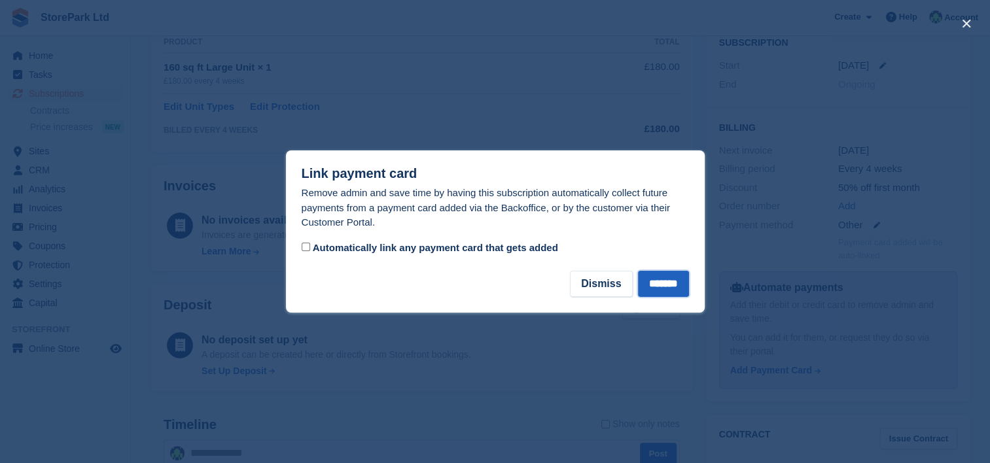
click at [670, 288] on input "*******" at bounding box center [663, 284] width 51 height 26
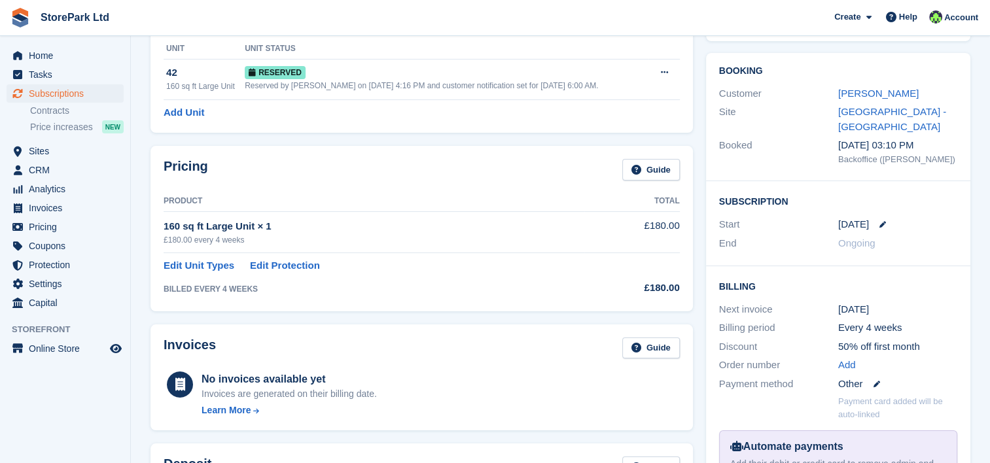
scroll to position [94, 0]
click at [874, 385] on icon at bounding box center [875, 384] width 7 height 7
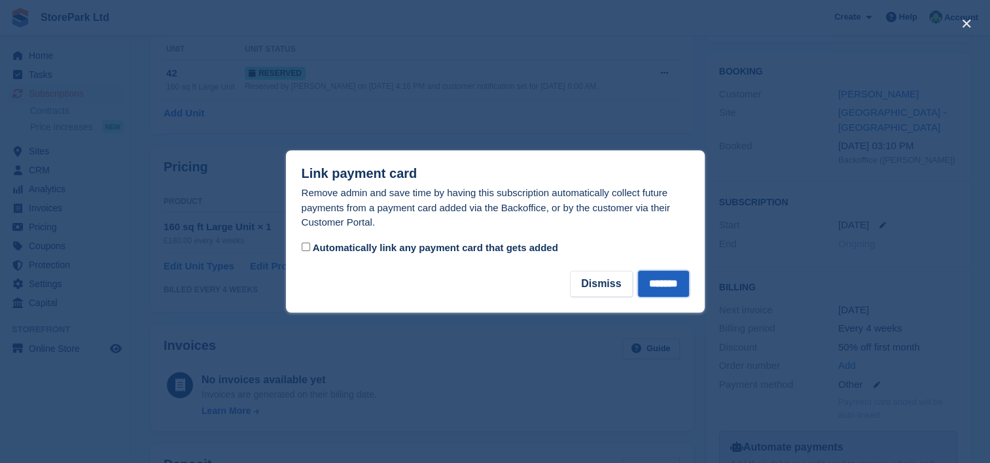
click at [649, 279] on input "*******" at bounding box center [663, 284] width 51 height 26
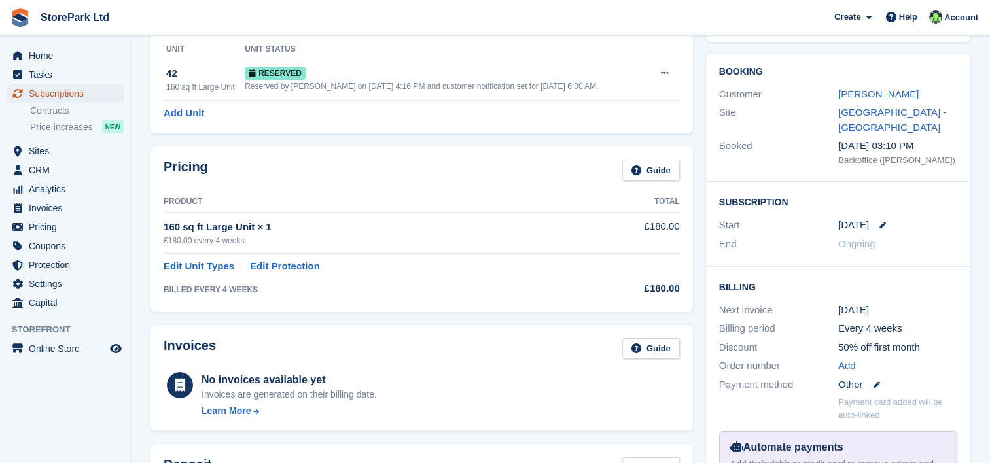
click at [48, 92] on span "Subscriptions" at bounding box center [68, 93] width 78 height 18
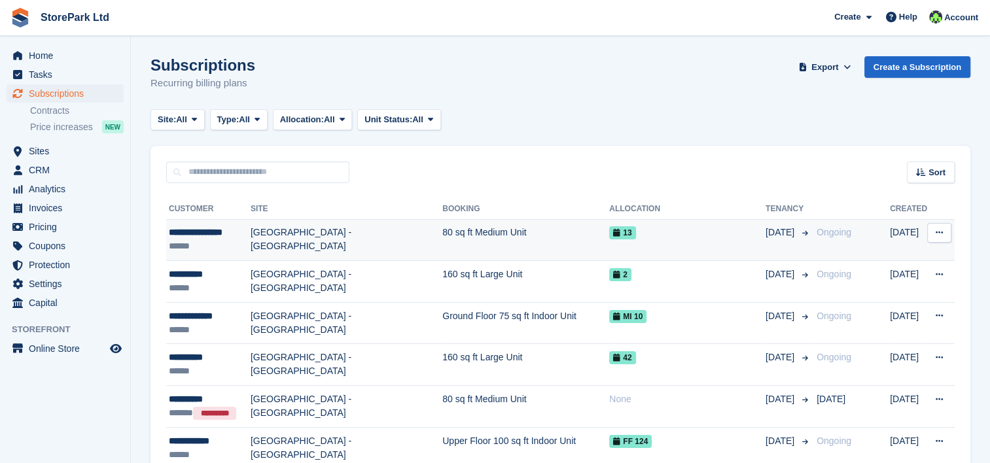
click at [241, 256] on td "**********" at bounding box center [208, 240] width 84 height 42
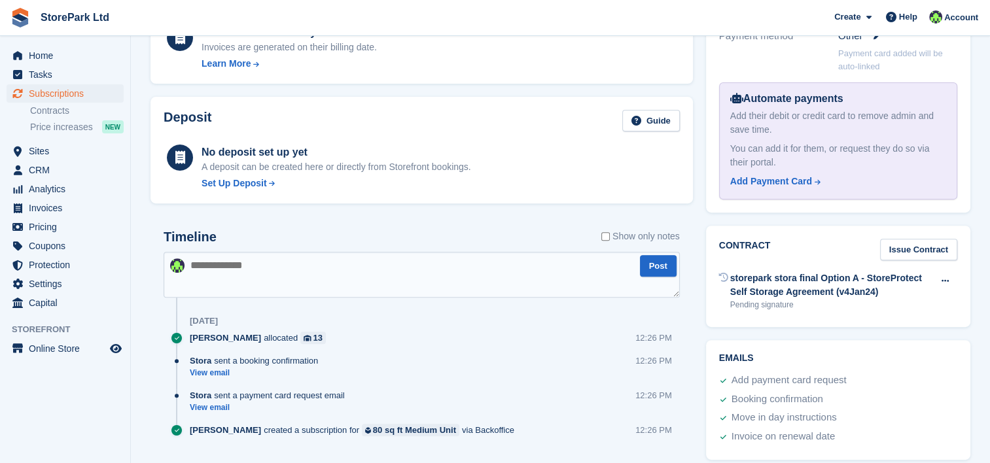
scroll to position [441, 0]
click at [801, 383] on div "Add payment card request" at bounding box center [788, 381] width 115 height 16
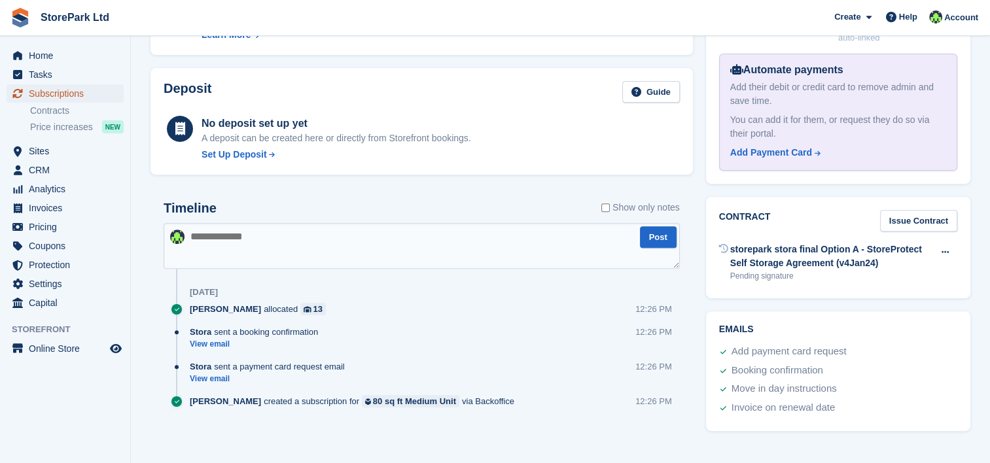
click at [59, 92] on span "Subscriptions" at bounding box center [68, 93] width 78 height 18
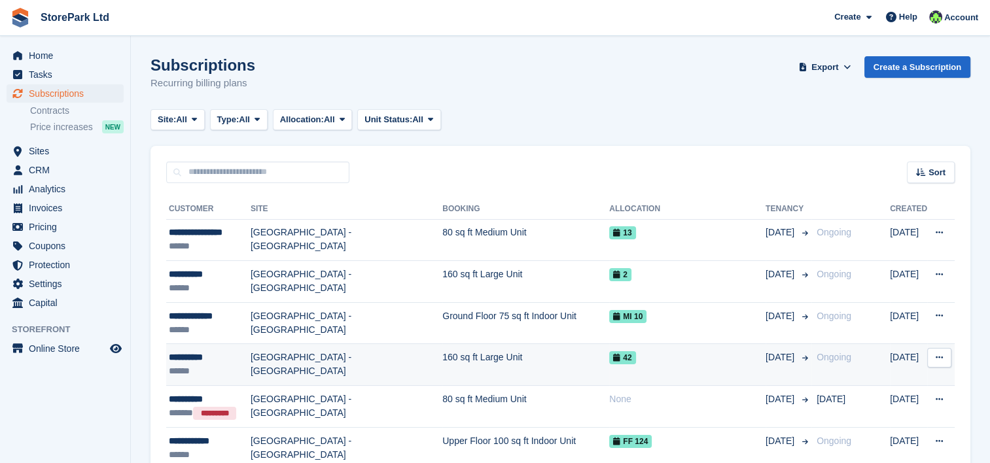
click at [262, 373] on td "[GEOGRAPHIC_DATA] - [GEOGRAPHIC_DATA]" at bounding box center [346, 365] width 192 height 42
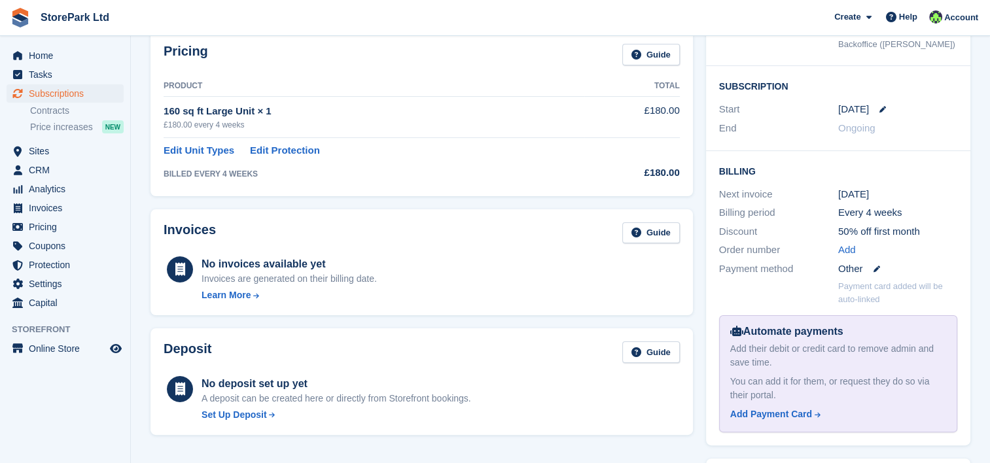
scroll to position [211, 0]
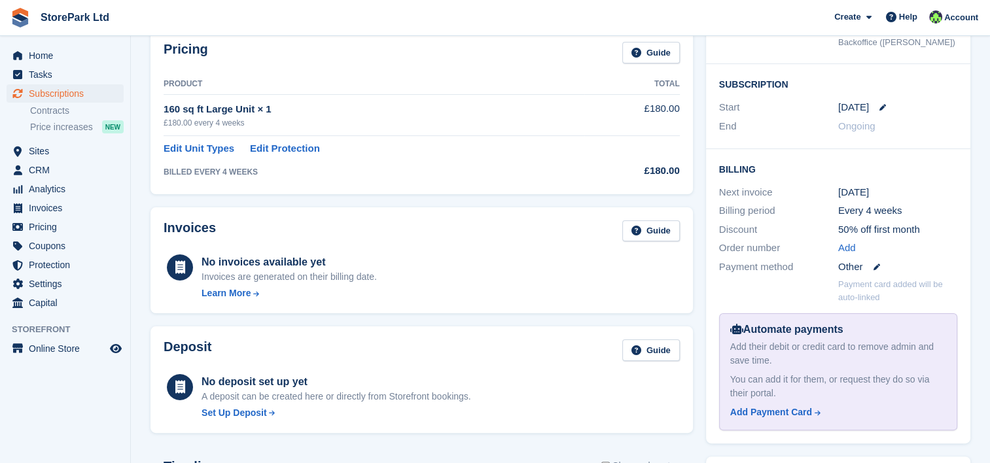
click at [876, 269] on div "Other" at bounding box center [897, 267] width 119 height 15
click at [876, 267] on icon at bounding box center [875, 267] width 7 height 7
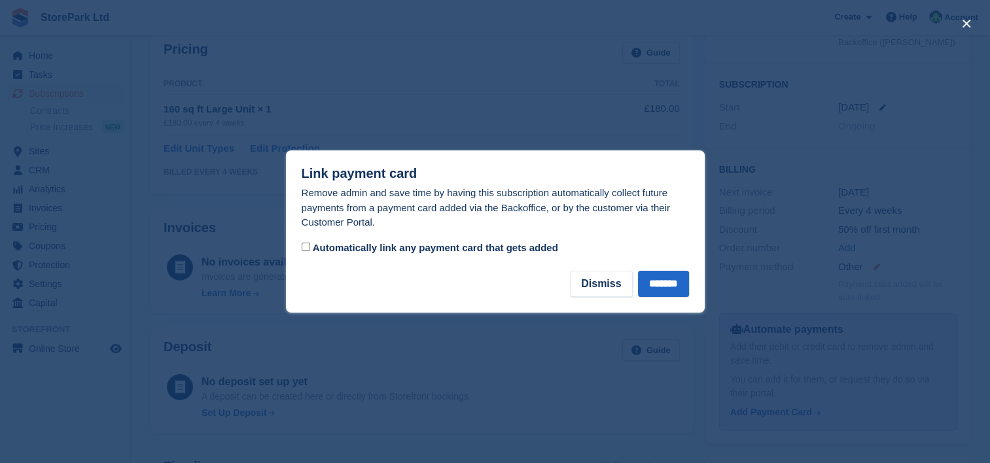
click at [876, 267] on div at bounding box center [495, 231] width 990 height 463
click at [678, 293] on input "*******" at bounding box center [663, 284] width 51 height 26
click at [678, 293] on div "No invoices available yet Invoices are generated on their billing date. Learn M…" at bounding box center [422, 276] width 516 height 48
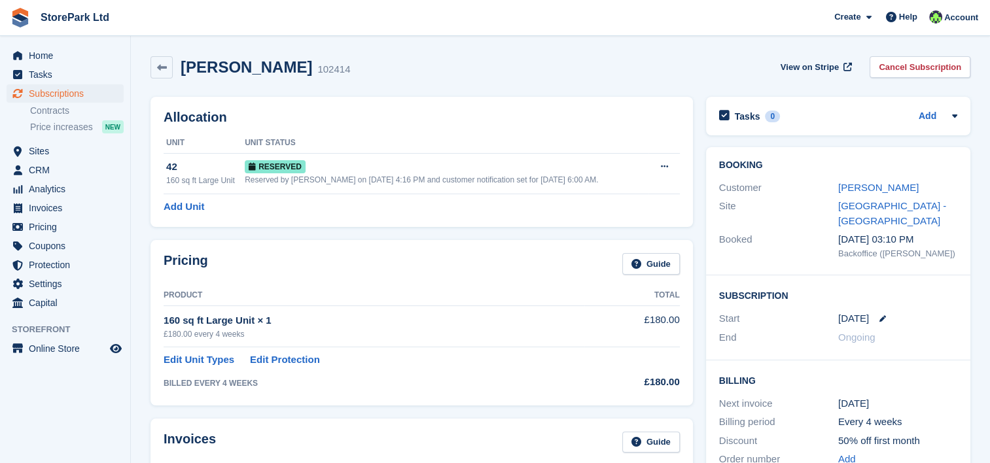
click at [853, 181] on div "[PERSON_NAME]" at bounding box center [897, 188] width 119 height 15
click at [855, 184] on link "[PERSON_NAME]" at bounding box center [878, 187] width 80 height 11
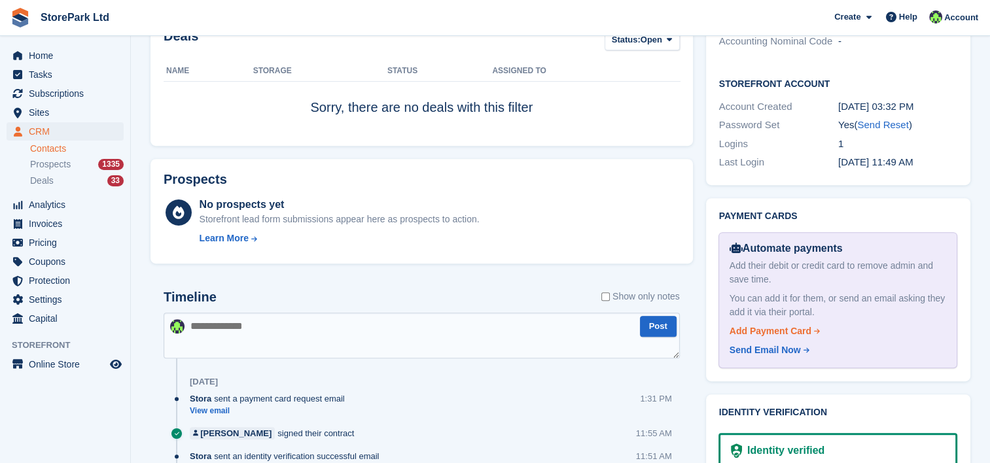
scroll to position [477, 0]
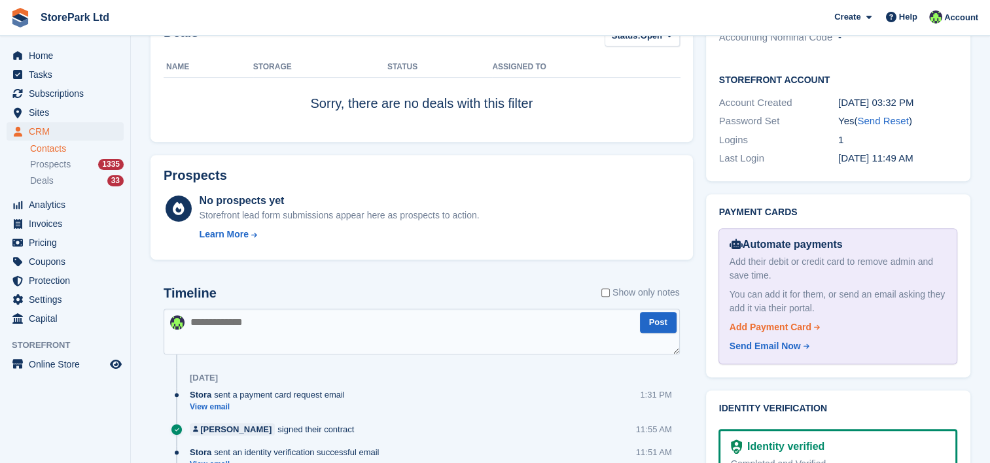
click at [767, 320] on div "Add Payment Card" at bounding box center [770, 327] width 82 height 14
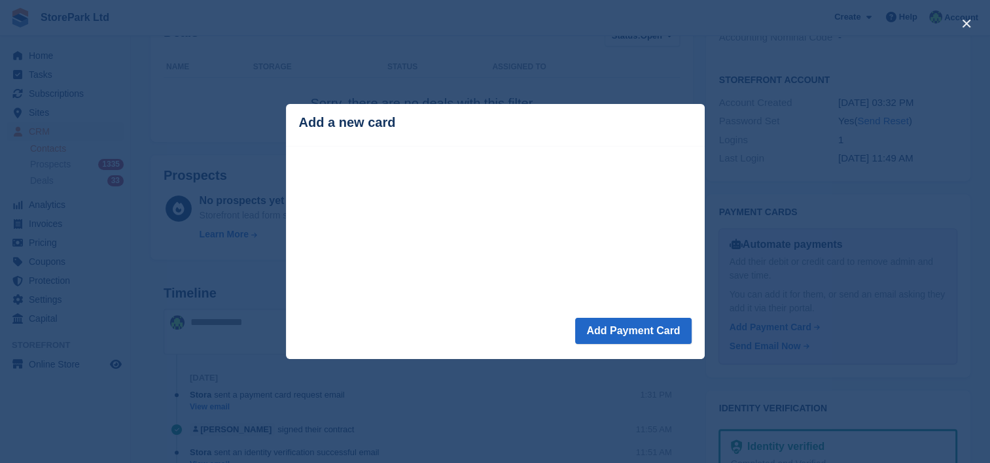
click at [512, 115] on div "Add a new card" at bounding box center [495, 122] width 392 height 15
click at [602, 335] on button "Add Payment Card" at bounding box center [633, 331] width 116 height 26
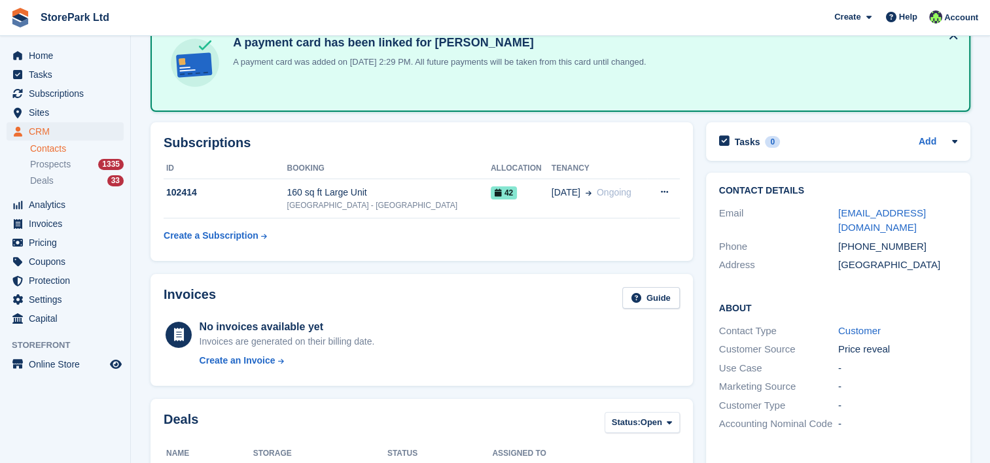
scroll to position [82, 0]
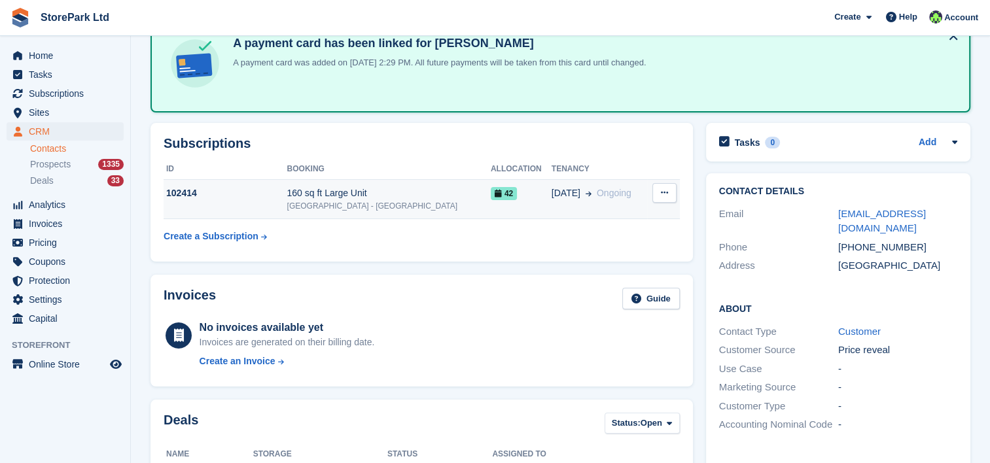
click at [324, 200] on div "[GEOGRAPHIC_DATA] - [GEOGRAPHIC_DATA]" at bounding box center [387, 206] width 203 height 12
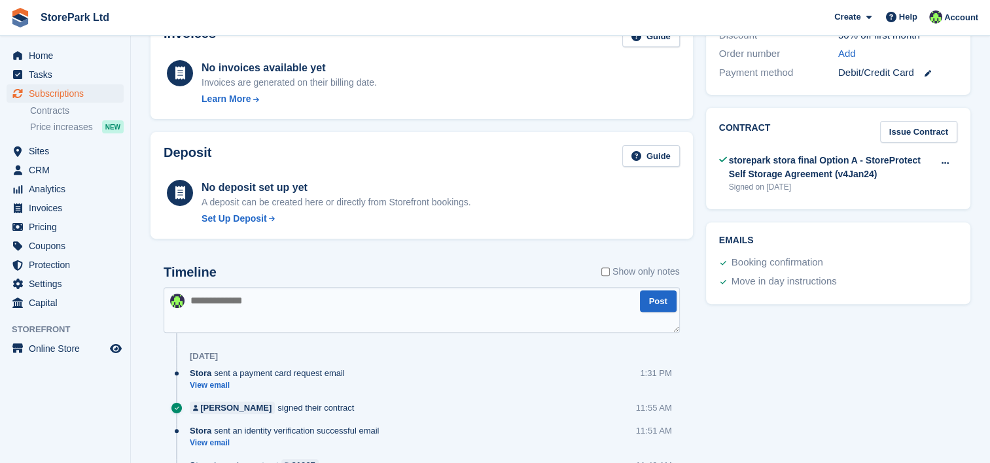
scroll to position [407, 0]
click at [230, 206] on p "A deposit can be created here or directly from Storefront bookings." at bounding box center [335, 201] width 269 height 14
click at [230, 225] on div "Deposit Guide No deposit set up yet A deposit can be created here or directly f…" at bounding box center [421, 184] width 542 height 107
click at [232, 207] on div "No deposit set up yet A deposit can be created here or directly from Storefront…" at bounding box center [335, 202] width 269 height 46
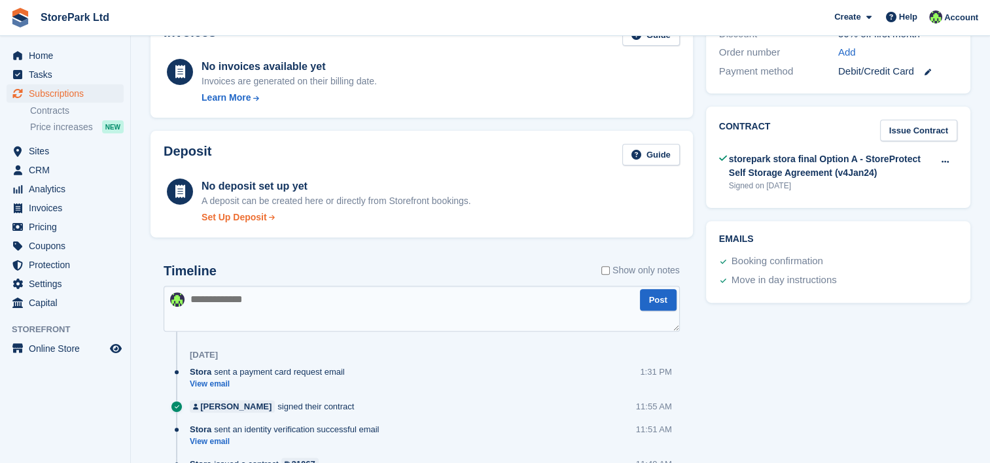
click at [231, 212] on div "Set Up Deposit" at bounding box center [233, 218] width 65 height 14
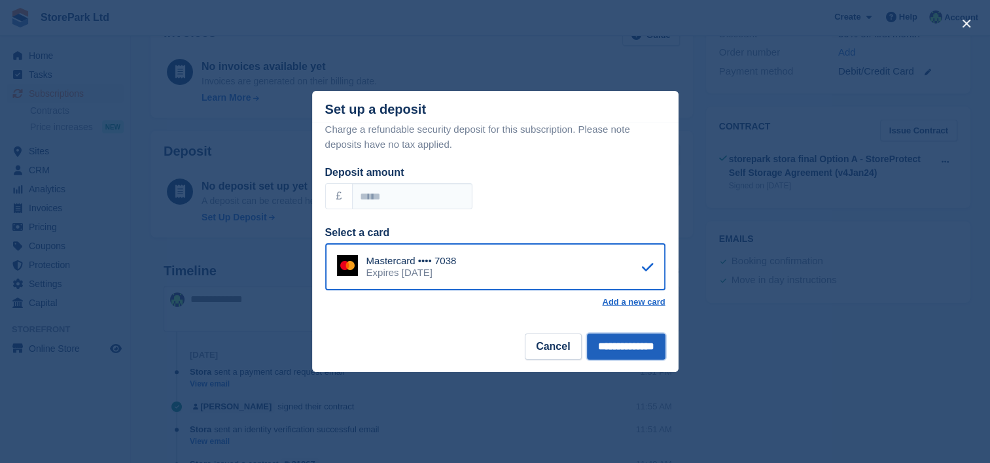
click at [589, 356] on input "**********" at bounding box center [626, 347] width 78 height 26
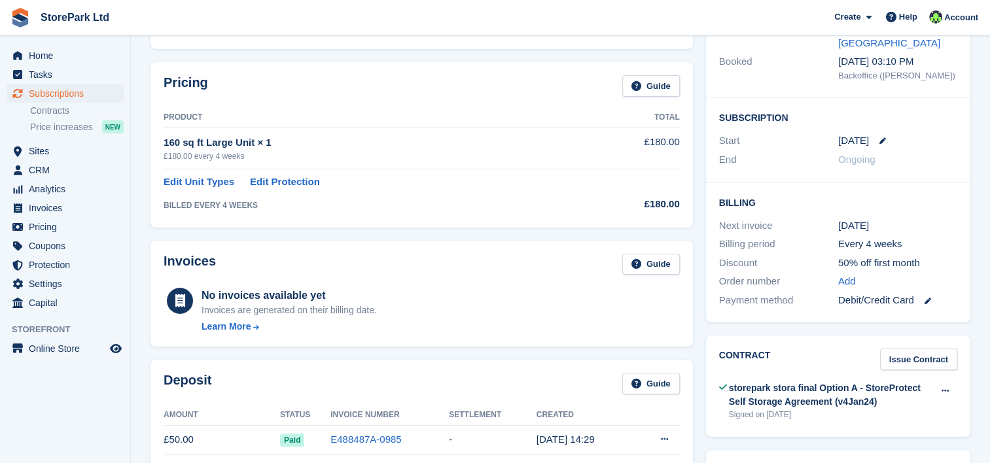
scroll to position [0, 0]
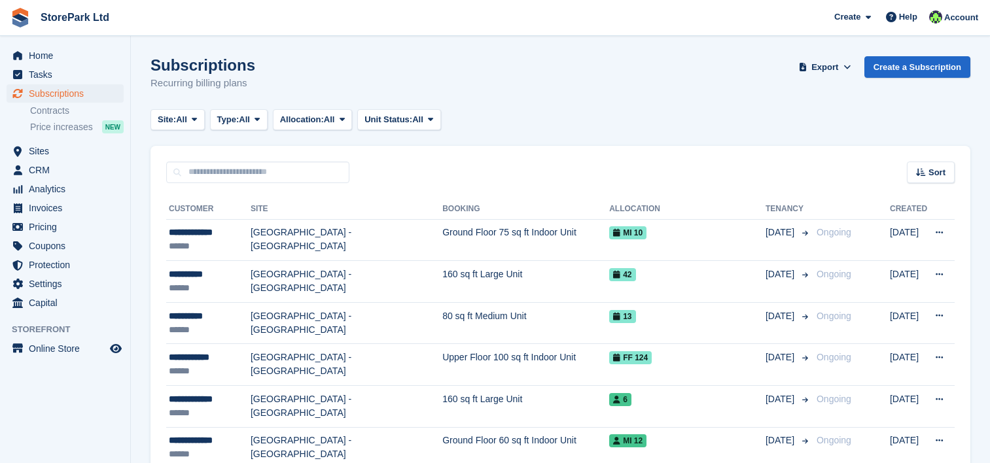
scroll to position [54, 0]
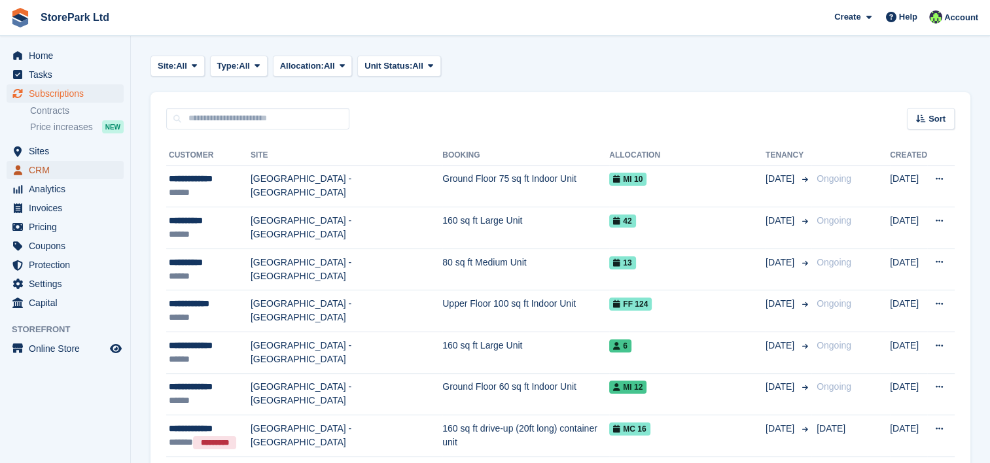
click at [90, 173] on span "CRM" at bounding box center [68, 170] width 78 height 18
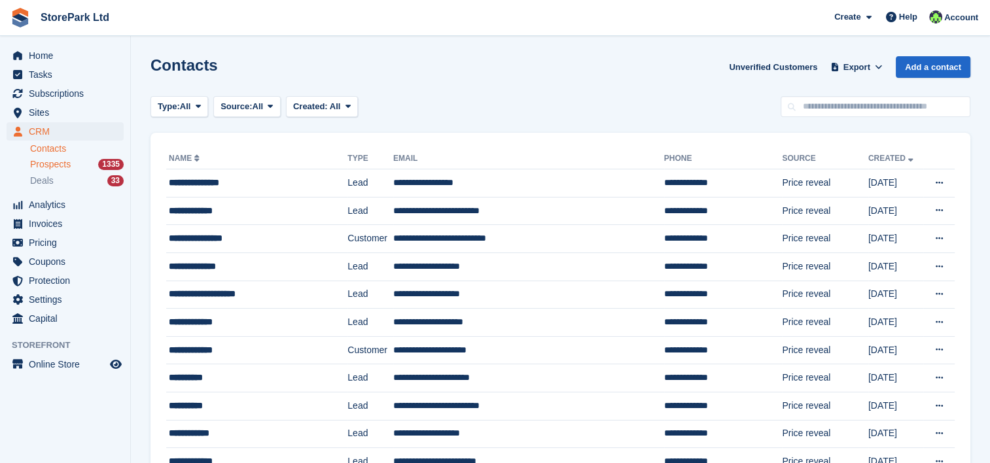
click at [78, 167] on div "Prospects 1335" at bounding box center [77, 164] width 94 height 12
